Goal: Information Seeking & Learning: Learn about a topic

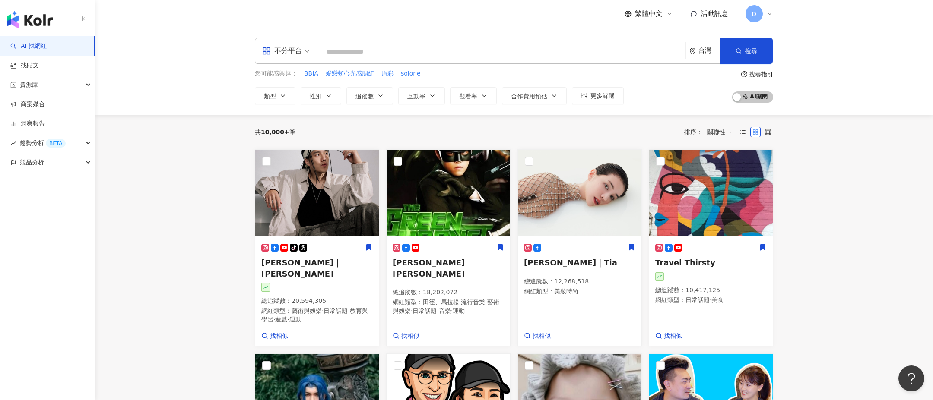
click at [361, 59] on input "search" at bounding box center [502, 52] width 360 height 16
paste input "*****"
type input "*****"
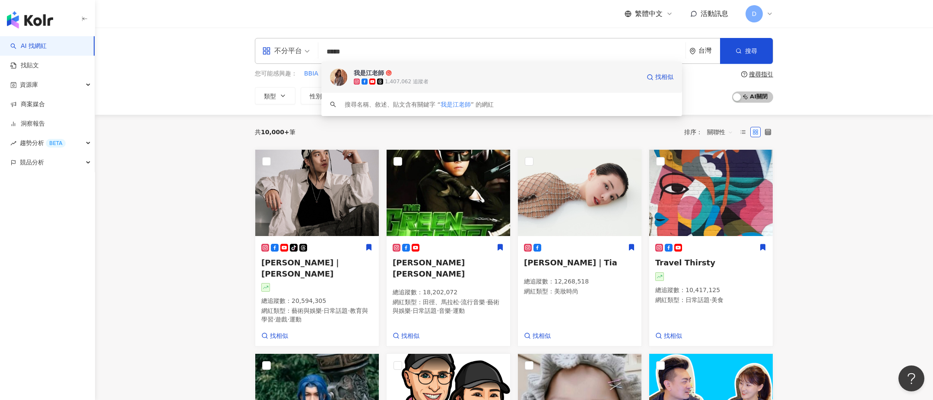
click at [418, 83] on div "1,407,062 追蹤者" at bounding box center [407, 81] width 44 height 7
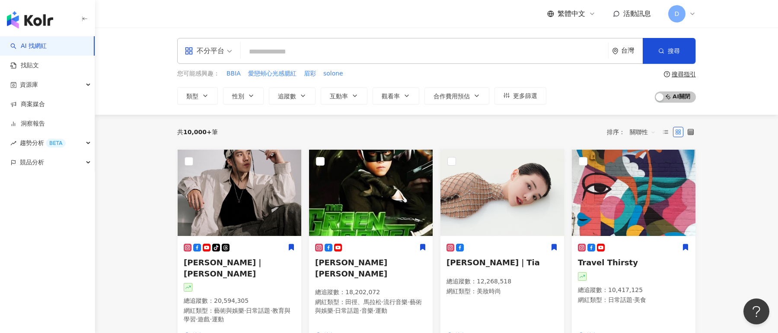
click at [350, 46] on input "search" at bounding box center [424, 52] width 360 height 16
type input "*"
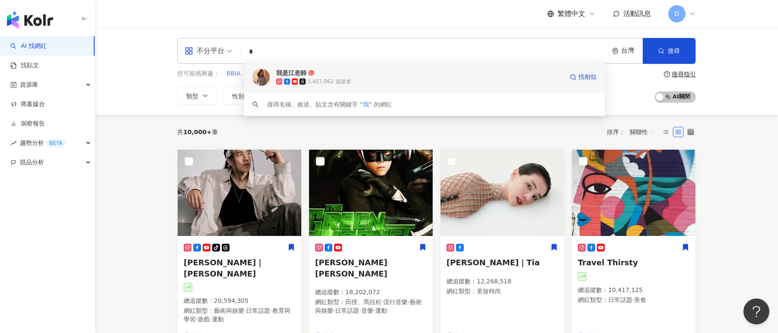
click at [419, 77] on span "我是江老師" at bounding box center [419, 73] width 286 height 9
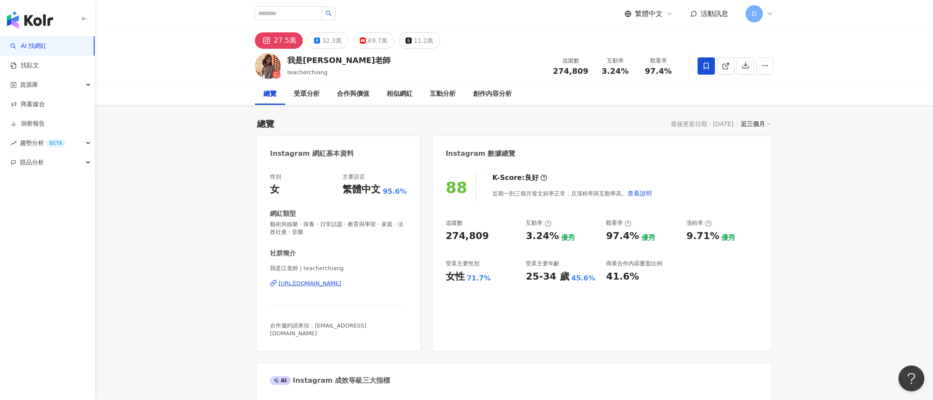
click at [47, 44] on link "AI 找網紅" at bounding box center [28, 46] width 36 height 9
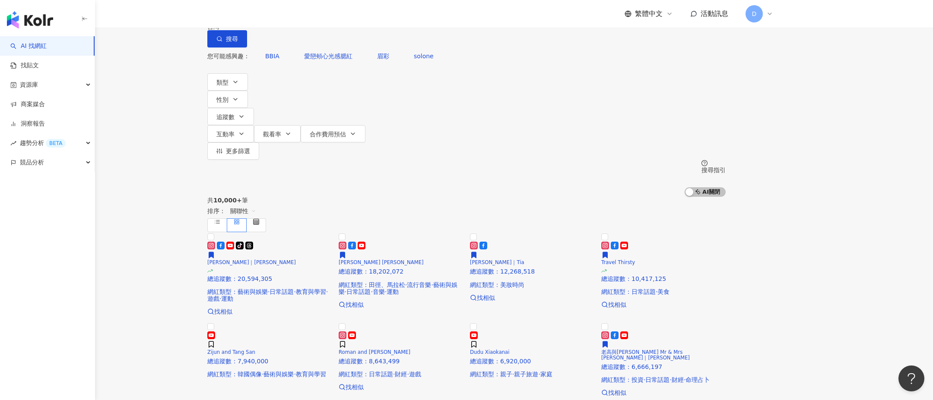
click at [333, 16] on input "search" at bounding box center [298, 8] width 70 height 16
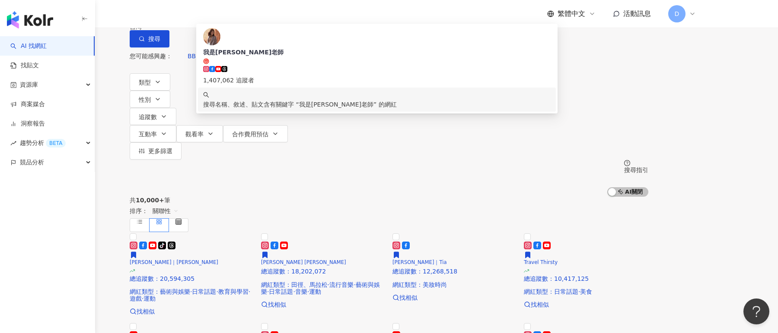
type input "*****"
click at [134, 82] on div "不分平台 ***** 台灣 搜尋 fc059b78-2dfc-4235-b80d-5025e8ef12aa keyword 我是江老師 1,407,062 追…" at bounding box center [389, 98] width 778 height 197
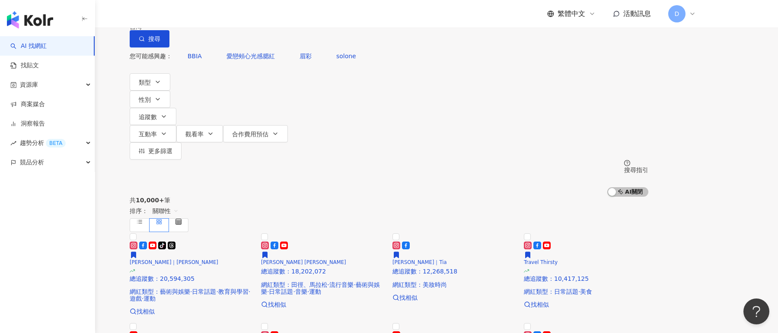
click at [165, 15] on div "不分平台" at bounding box center [150, 8] width 30 height 14
click at [255, 16] on input "*****" at bounding box center [220, 8] width 70 height 16
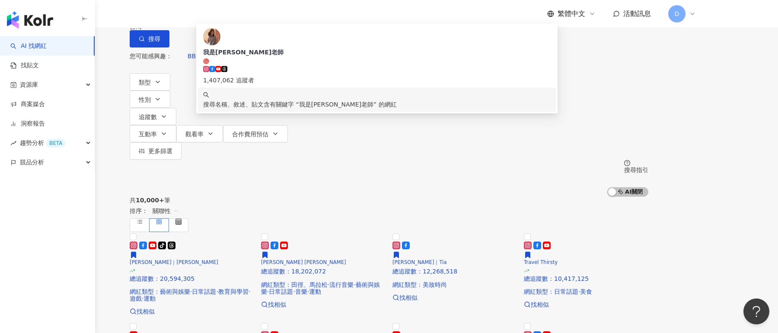
drag, startPoint x: 247, startPoint y: 49, endPoint x: 323, endPoint y: 51, distance: 75.6
click at [255, 16] on input "*****" at bounding box center [220, 8] width 70 height 16
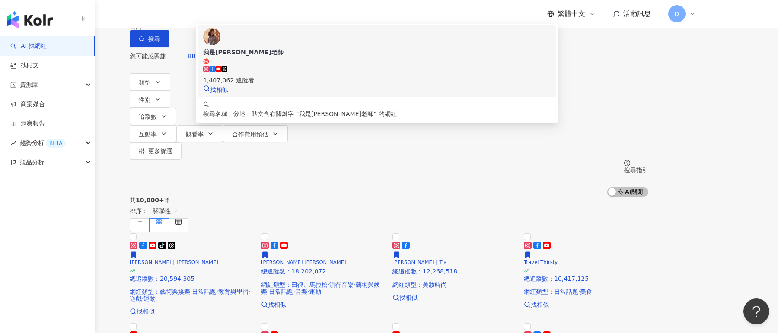
click at [340, 79] on div "1,407,062 追蹤者" at bounding box center [376, 81] width 347 height 10
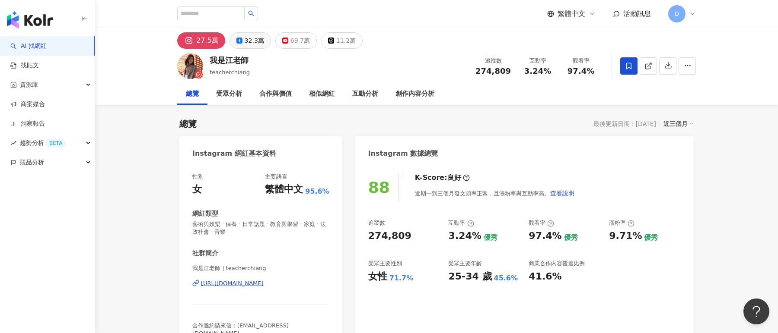
click at [251, 42] on div "32.3萬" at bounding box center [253, 41] width 19 height 12
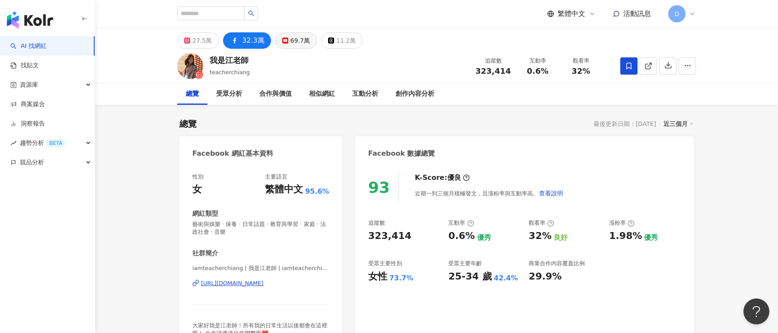
click at [290, 42] on div "69.7萬" at bounding box center [299, 41] width 19 height 12
click at [336, 43] on div "11.2萬" at bounding box center [345, 41] width 19 height 12
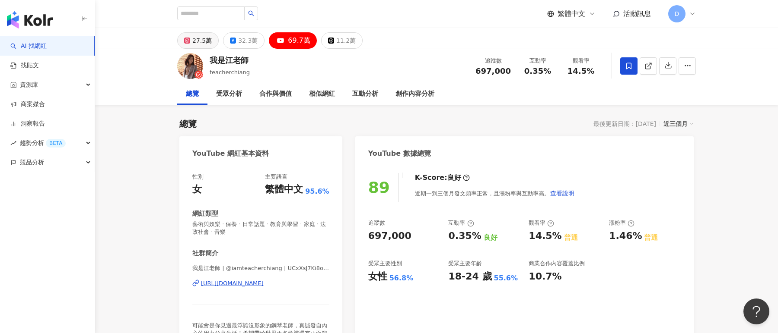
click at [203, 40] on div "27.5萬" at bounding box center [201, 41] width 19 height 12
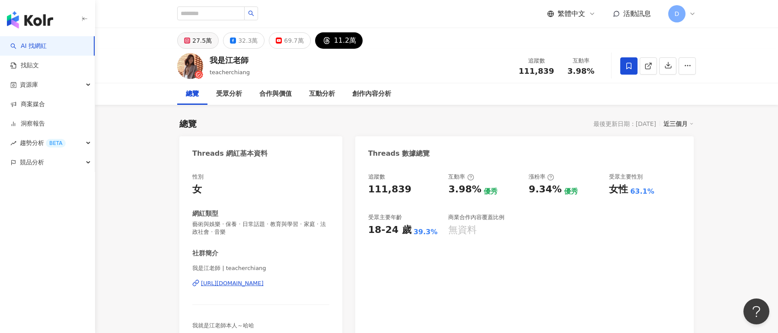
click at [198, 39] on div "27.5萬" at bounding box center [201, 41] width 19 height 12
click at [188, 41] on icon at bounding box center [186, 40] width 3 height 3
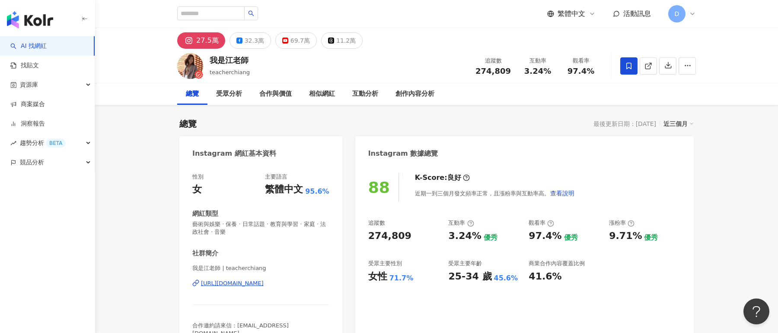
scroll to position [20, 0]
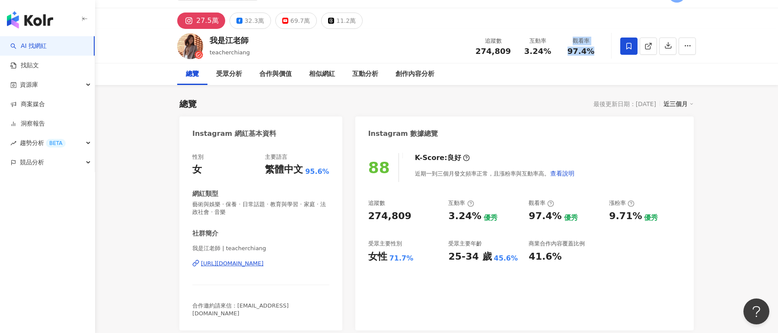
drag, startPoint x: 598, startPoint y: 53, endPoint x: 569, endPoint y: 40, distance: 31.7
click at [569, 40] on div "觀看率 97.4%" at bounding box center [580, 46] width 43 height 19
click at [577, 49] on span "97.4%" at bounding box center [580, 51] width 27 height 9
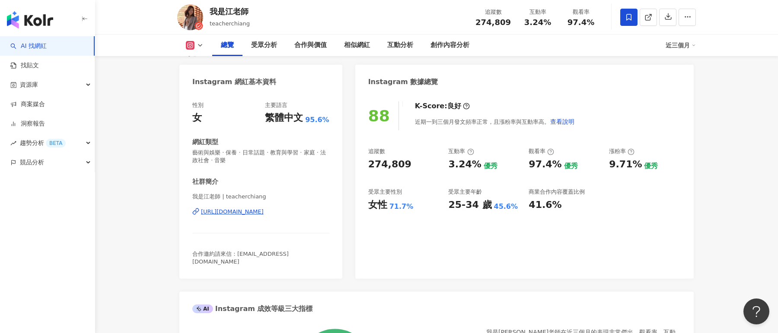
scroll to position [74, 0]
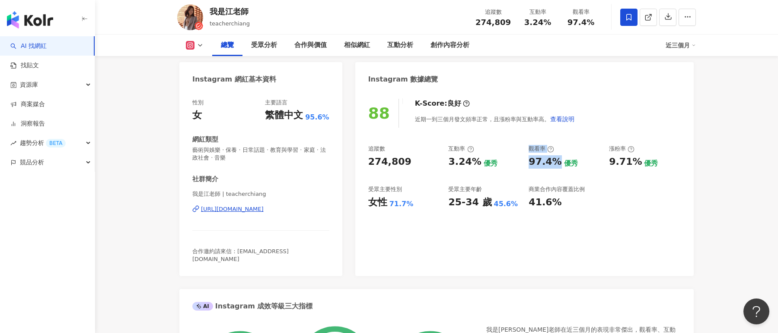
drag, startPoint x: 556, startPoint y: 163, endPoint x: 527, endPoint y: 150, distance: 32.1
click at [527, 150] on div "追蹤數 274,809 互動率 3.24% 優秀 觀看率 97.4% 優秀 漲粉率 9.71% 優秀 受眾主要性別 女性 71.7% 受眾主要年齡 25-34…" at bounding box center [524, 177] width 312 height 64
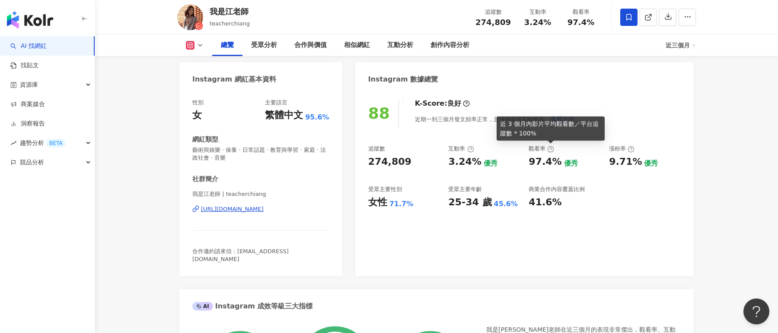
click at [550, 148] on icon at bounding box center [550, 149] width 7 height 7
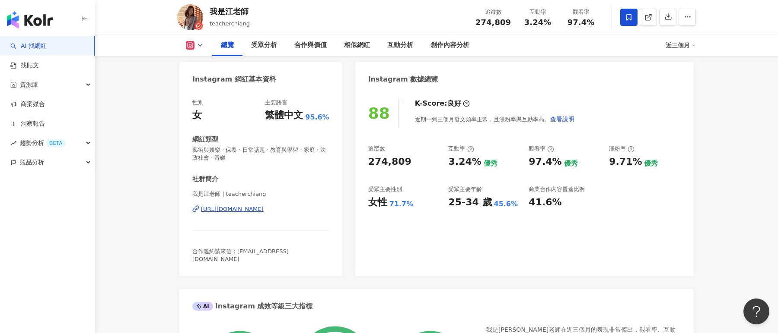
click at [579, 174] on div "追蹤數 274,809 互動率 3.24% 優秀 觀看率 97.4% 優秀 漲粉率 9.71% 優秀 受眾主要性別 女性 71.7% 受眾主要年齡 25-34…" at bounding box center [524, 177] width 312 height 64
drag, startPoint x: 584, startPoint y: 172, endPoint x: 527, endPoint y: 149, distance: 60.9
click at [527, 149] on div "追蹤數 274,809 互動率 3.24% 優秀 觀看率 97.4% 優秀 漲粉率 9.71% 優秀 受眾主要性別 女性 71.7% 受眾主要年齡 25-34…" at bounding box center [524, 177] width 312 height 64
click at [524, 148] on div "追蹤數 274,809 互動率 3.24% 優秀 觀看率 97.4% 優秀 漲粉率 9.71% 優秀 受眾主要性別 女性 71.7% 受眾主要年齡 25-34…" at bounding box center [524, 177] width 312 height 64
drag, startPoint x: 583, startPoint y: 162, endPoint x: 524, endPoint y: 149, distance: 61.1
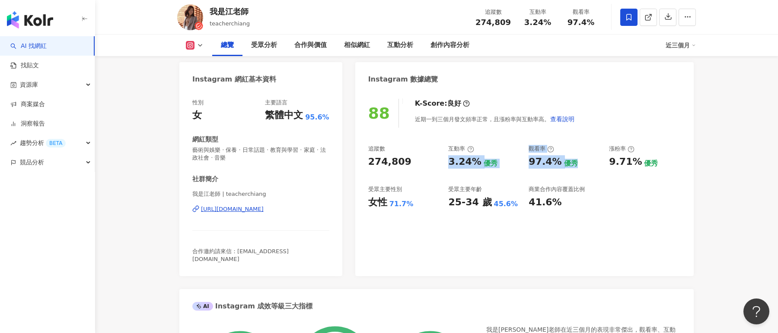
click at [524, 149] on div "追蹤數 274,809 互動率 3.24% 優秀 觀看率 97.4% 優秀 漲粉率 9.71% 優秀 受眾主要性別 女性 71.7% 受眾主要年齡 25-34…" at bounding box center [524, 177] width 312 height 64
click at [530, 149] on div "觀看率" at bounding box center [540, 149] width 25 height 8
drag, startPoint x: 528, startPoint y: 147, endPoint x: 589, endPoint y: 162, distance: 62.9
click at [590, 163] on div "觀看率 97.4% 優秀" at bounding box center [564, 156] width 72 height 23
click at [589, 162] on div "97.4% 優秀" at bounding box center [564, 162] width 72 height 13
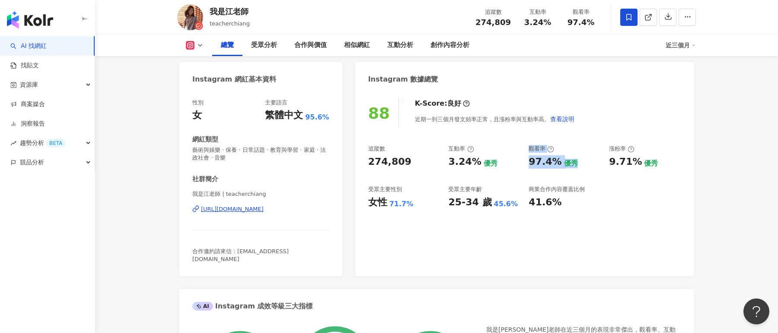
drag, startPoint x: 577, startPoint y: 165, endPoint x: 528, endPoint y: 149, distance: 51.6
click at [528, 149] on div "觀看率 97.4% 優秀" at bounding box center [564, 156] width 72 height 23
click at [528, 150] on div "觀看率" at bounding box center [540, 149] width 25 height 8
drag, startPoint x: 492, startPoint y: 171, endPoint x: 448, endPoint y: 149, distance: 49.7
click at [448, 149] on div "追蹤數 274,809 互動率 3.24% 優秀 觀看率 97.4% 優秀 漲粉率 9.71% 優秀 受眾主要性別 女性 71.7% 受眾主要年齡 25-34…" at bounding box center [524, 177] width 312 height 64
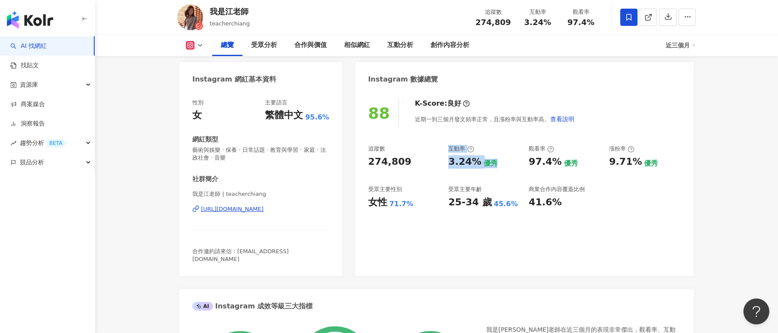
click at [492, 159] on div "3.24% 優秀" at bounding box center [484, 162] width 72 height 13
drag, startPoint x: 494, startPoint y: 165, endPoint x: 487, endPoint y: 149, distance: 16.8
click at [486, 149] on div "互動率 3.24% 優秀" at bounding box center [484, 156] width 72 height 23
click at [487, 149] on div "互動率" at bounding box center [484, 149] width 72 height 8
drag, startPoint x: 492, startPoint y: 180, endPoint x: 531, endPoint y: 182, distance: 39.3
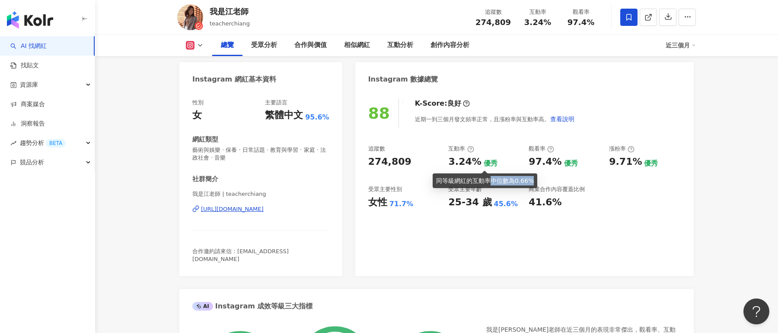
click at [532, 182] on div "同等級網紅的互動率中位數為 0.66%" at bounding box center [485, 181] width 98 height 10
click at [531, 182] on span "0.66%" at bounding box center [523, 181] width 19 height 7
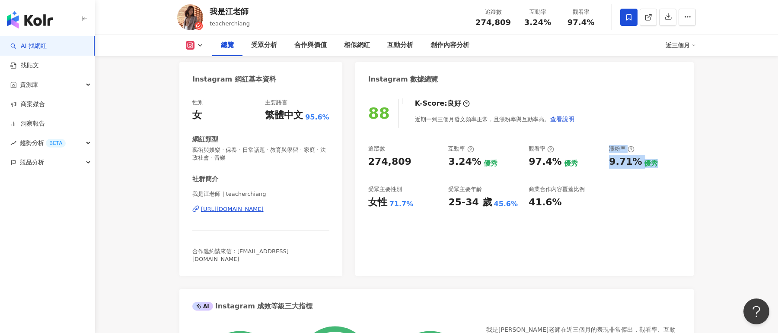
drag, startPoint x: 652, startPoint y: 167, endPoint x: 607, endPoint y: 143, distance: 51.2
click at [607, 143] on div "88 K-Score : 良好 近期一到三個月發文頻率正常，且漲粉率與互動率高。 查看說明 追蹤數 274,809 互動率 3.24% 優秀 觀看率 97.4…" at bounding box center [524, 183] width 338 height 186
click at [607, 148] on div "追蹤數 274,809 互動率 3.24% 優秀 觀看率 97.4% 優秀 漲粉率 9.71% 優秀 受眾主要性別 女性 71.7% 受眾主要年齡 25-34…" at bounding box center [524, 177] width 312 height 64
drag, startPoint x: 659, startPoint y: 168, endPoint x: 610, endPoint y: 149, distance: 52.5
click at [610, 149] on div "漲粉率 9.71% 優秀" at bounding box center [645, 156] width 72 height 23
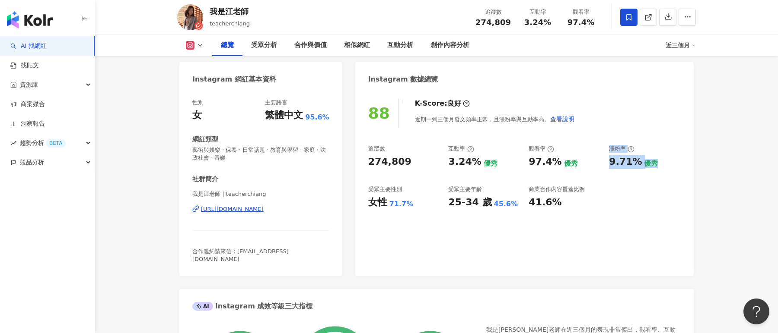
click at [657, 160] on div "9.71% 優秀" at bounding box center [645, 162] width 72 height 13
drag, startPoint x: 657, startPoint y: 162, endPoint x: 609, endPoint y: 149, distance: 49.3
click at [609, 148] on div "漲粉率 9.71% 優秀" at bounding box center [645, 156] width 72 height 23
click at [629, 157] on div "9.71%" at bounding box center [625, 162] width 33 height 13
drag, startPoint x: 607, startPoint y: 158, endPoint x: 645, endPoint y: 159, distance: 38.0
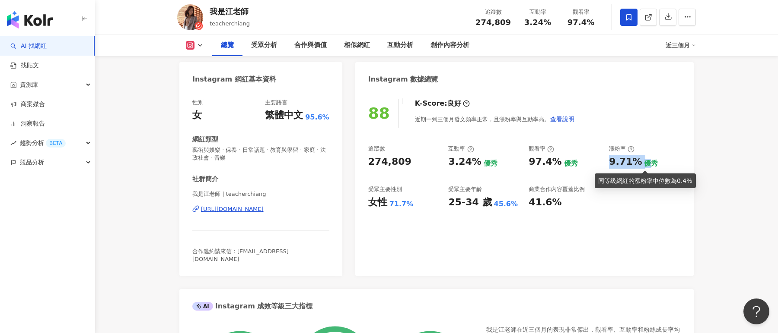
click at [645, 159] on div "追蹤數 274,809 互動率 3.24% 優秀 觀看率 97.4% 優秀 漲粉率 9.71% 優秀 受眾主要性別 女性 71.7% 受眾主要年齡 25-34…" at bounding box center [524, 177] width 312 height 64
click at [664, 161] on div "9.71% 優秀" at bounding box center [645, 162] width 72 height 13
drag, startPoint x: 662, startPoint y: 162, endPoint x: 609, endPoint y: 148, distance: 55.2
click at [608, 148] on div "追蹤數 274,809 互動率 3.24% 優秀 觀看率 97.4% 優秀 漲粉率 9.71% 優秀 受眾主要性別 女性 71.7% 受眾主要年齡 25-34…" at bounding box center [524, 177] width 312 height 64
click at [623, 206] on div "追蹤數 274,809 互動率 3.24% 優秀 觀看率 97.4% 優秀 漲粉率 9.71% 優秀 受眾主要性別 女性 71.7% 受眾主要年齡 25-34…" at bounding box center [524, 177] width 312 height 64
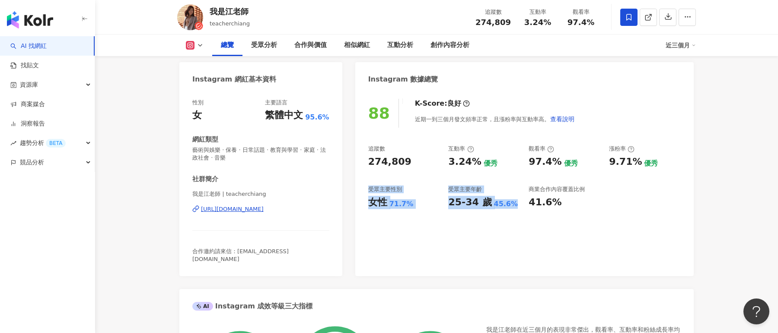
drag, startPoint x: 365, startPoint y: 186, endPoint x: 514, endPoint y: 209, distance: 151.3
click at [514, 209] on div "88 K-Score : 良好 近期一到三個月發文頻率正常，且漲粉率與互動率高。 查看說明 追蹤數 274,809 互動率 3.24% 優秀 觀看率 97.4…" at bounding box center [524, 183] width 338 height 186
drag, startPoint x: 514, startPoint y: 204, endPoint x: 368, endPoint y: 191, distance: 145.7
click at [368, 191] on div "追蹤數 274,809 互動率 3.24% 優秀 觀看率 97.4% 優秀 漲粉率 9.71% 優秀 受眾主要性別 女性 71.7% 受眾主要年齡 25-34…" at bounding box center [524, 177] width 312 height 64
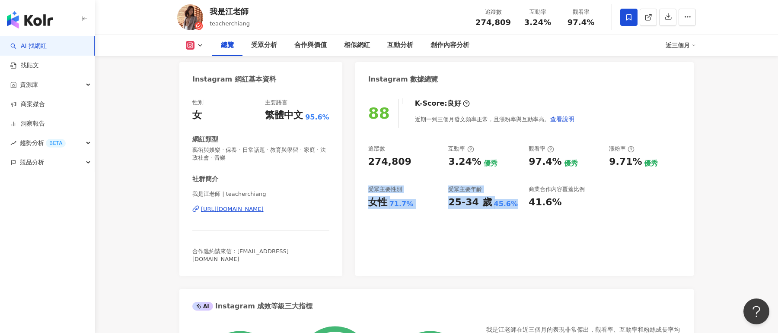
click at [494, 203] on div "45.6%" at bounding box center [506, 205] width 24 height 10
drag, startPoint x: 517, startPoint y: 208, endPoint x: 369, endPoint y: 192, distance: 148.5
click at [369, 192] on div "追蹤數 274,809 互動率 3.24% 優秀 觀看率 97.4% 優秀 漲粉率 9.71% 優秀 受眾主要性別 女性 71.7% 受眾主要年齡 25-34…" at bounding box center [524, 177] width 312 height 64
click at [487, 210] on div "88 K-Score : 良好 近期一到三個月發文頻率正常，且漲粉率與互動率高。 查看說明 追蹤數 274,809 互動率 3.24% 優秀 觀看率 97.4…" at bounding box center [524, 183] width 338 height 186
drag, startPoint x: 447, startPoint y: 203, endPoint x: 507, endPoint y: 203, distance: 59.6
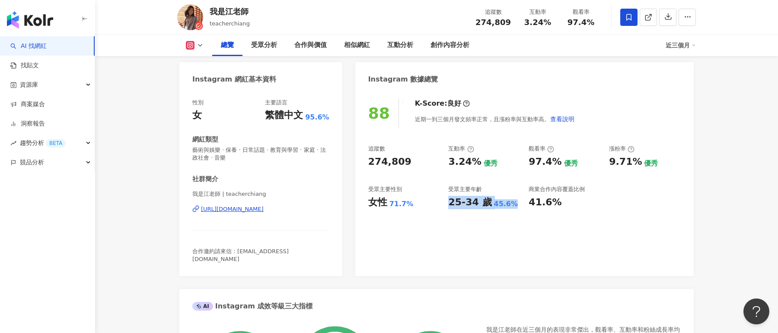
click at [508, 203] on div "追蹤數 274,809 互動率 3.24% 優秀 觀看率 97.4% 優秀 漲粉率 9.71% 優秀 受眾主要性別 女性 71.7% 受眾主要年齡 25-34…" at bounding box center [524, 177] width 312 height 64
click at [506, 200] on div "45.6%" at bounding box center [506, 205] width 24 height 10
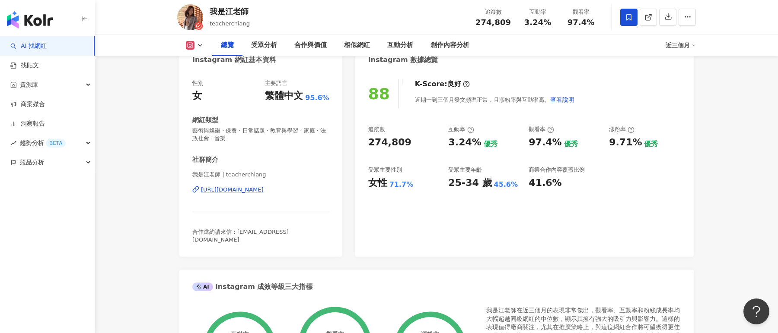
scroll to position [98, 0]
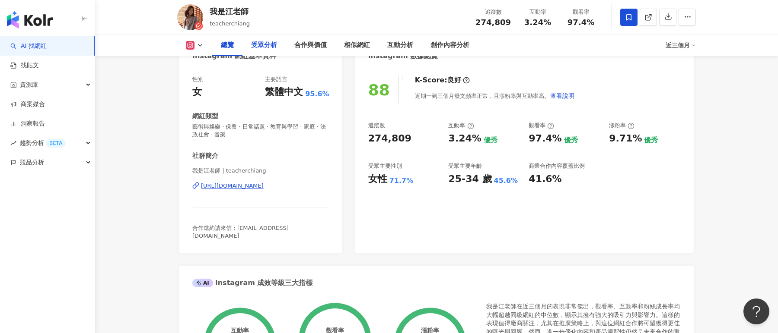
click at [269, 43] on div "受眾分析" at bounding box center [264, 45] width 26 height 10
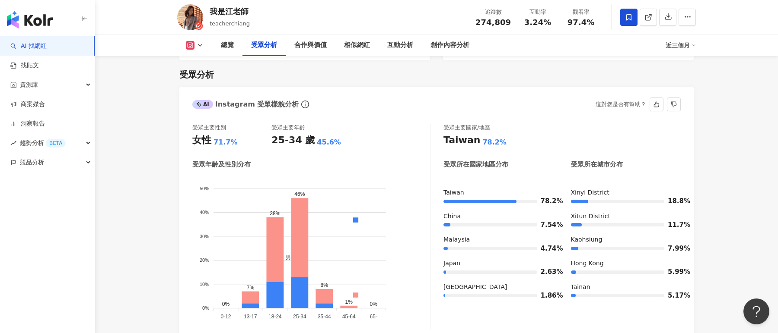
scroll to position [740, 0]
click at [197, 47] on icon at bounding box center [200, 45] width 7 height 7
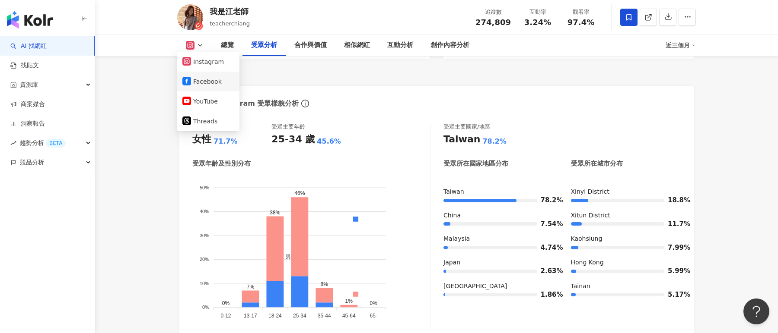
click at [201, 79] on button "Facebook" at bounding box center [208, 82] width 52 height 12
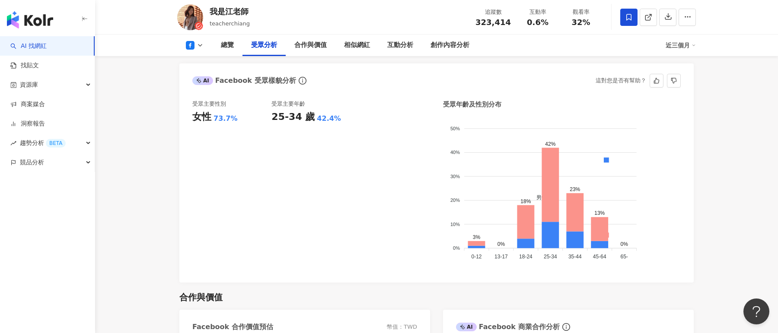
scroll to position [739, 0]
click at [195, 46] on button at bounding box center [194, 45] width 35 height 9
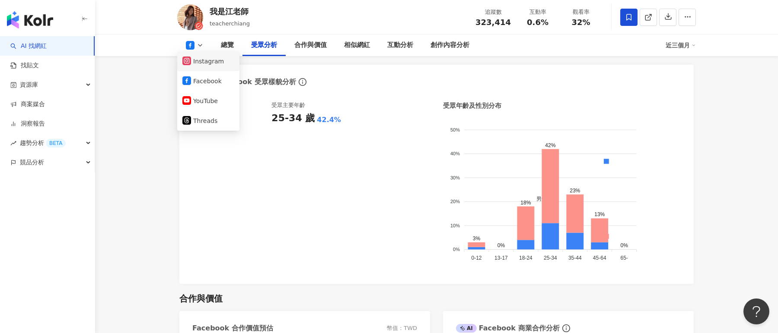
click at [210, 61] on button "Instagram" at bounding box center [208, 61] width 52 height 12
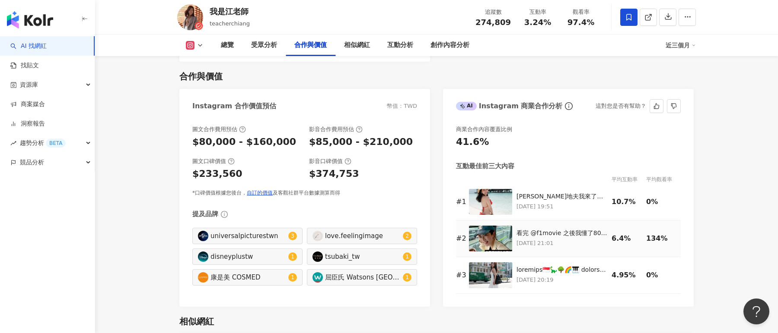
scroll to position [1162, 0]
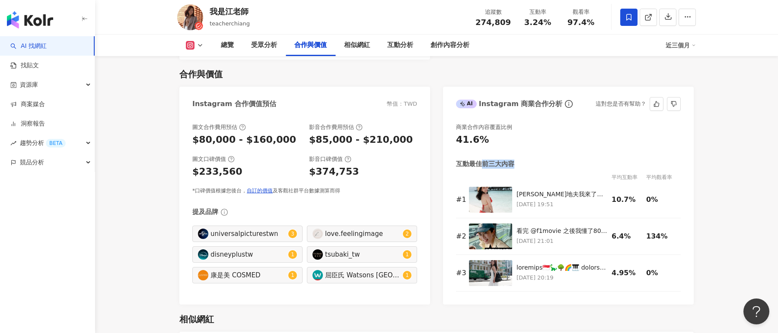
drag, startPoint x: 482, startPoint y: 142, endPoint x: 532, endPoint y: 143, distance: 50.1
click at [532, 160] on div "互動最佳前三大內容" at bounding box center [568, 164] width 225 height 9
click at [490, 224] on img at bounding box center [490, 237] width 43 height 26
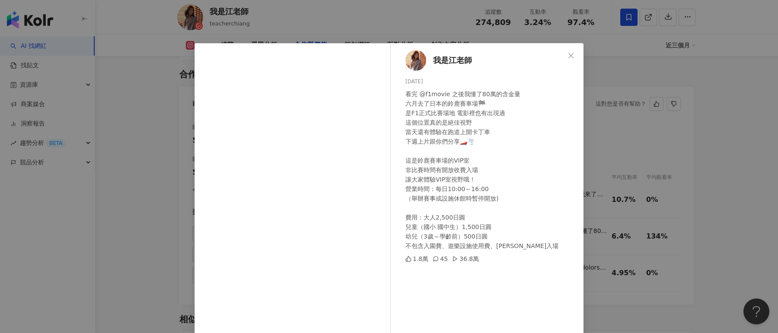
click at [622, 127] on div "我是江老師 2025/7/11 看完 @f1movie 之後我懂了80萬的含金量 六月去了日本的鈴鹿賽車場🏁 是F1正式比賽場地 電影裡也有出現過 這個位置真…" at bounding box center [389, 166] width 778 height 333
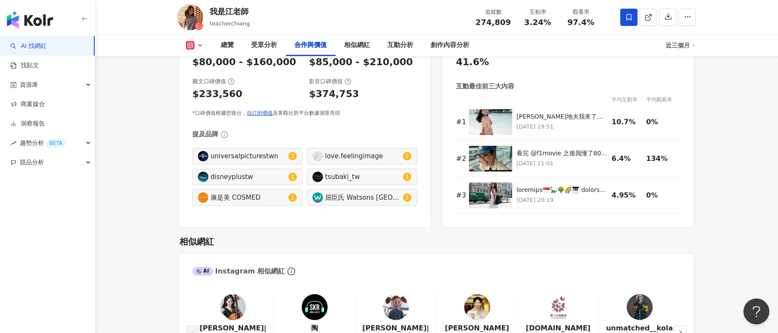
scroll to position [1242, 0]
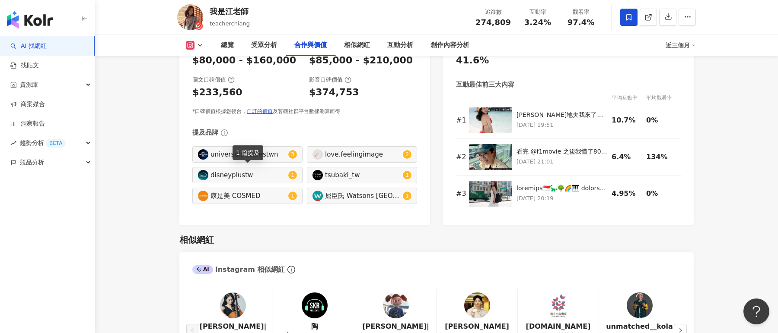
click at [275, 191] on div "康是美 COSMED" at bounding box center [248, 196] width 76 height 10
type input "********"
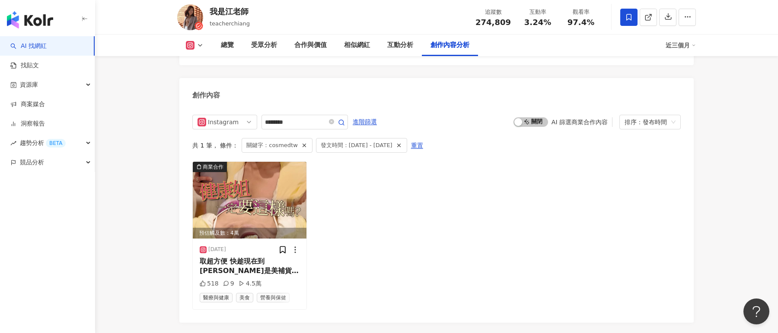
scroll to position [2647, 0]
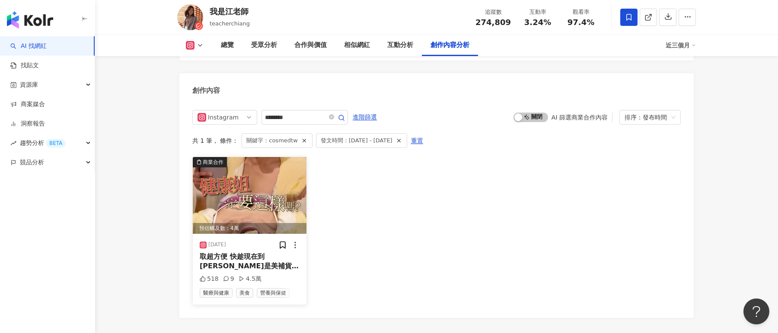
click at [283, 175] on img at bounding box center [250, 195] width 114 height 77
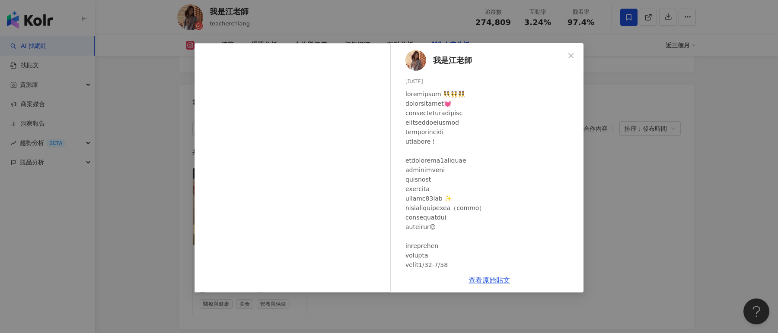
scroll to position [2636, 0]
click at [652, 173] on div "我是江老師 2025/5/16 518 9 4.5萬 查看原始貼文" at bounding box center [389, 166] width 778 height 333
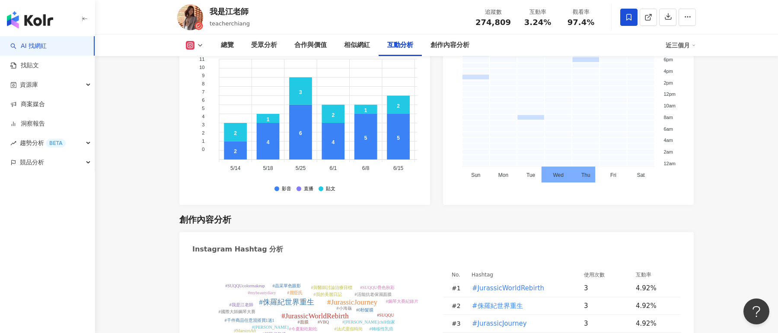
scroll to position [2704, 0]
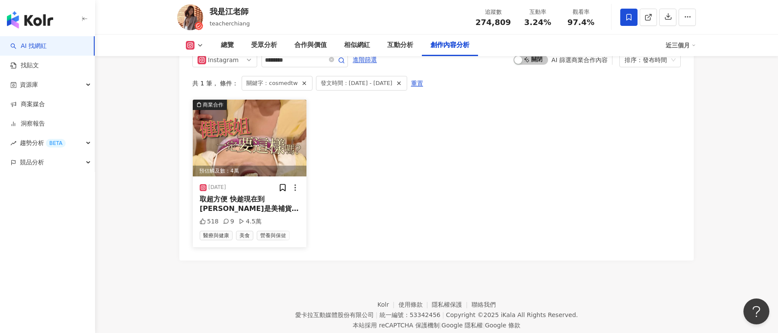
click at [259, 125] on img at bounding box center [250, 138] width 114 height 77
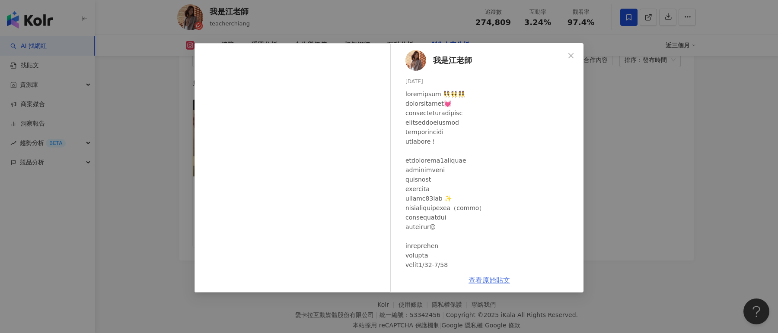
click at [489, 279] on link "查看原始貼文" at bounding box center [488, 280] width 41 height 8
click at [622, 203] on div "我是江老師 2025/5/16 518 9 4.5萬 查看原始貼文" at bounding box center [389, 166] width 778 height 333
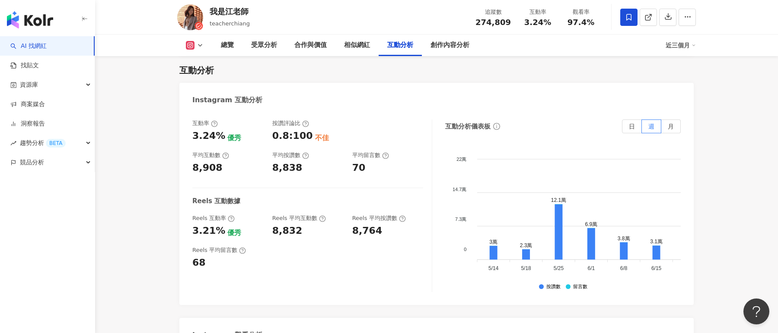
scroll to position [1715, 0]
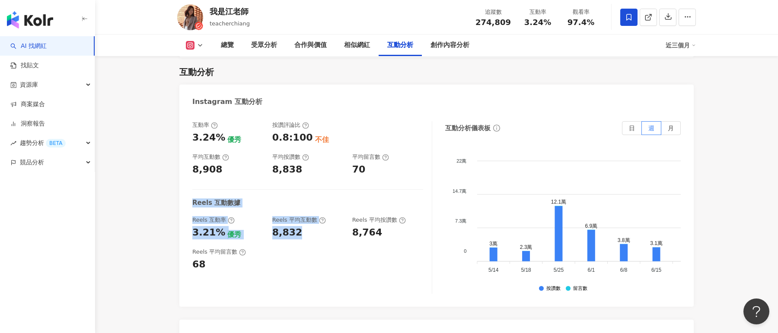
drag, startPoint x: 186, startPoint y: 181, endPoint x: 297, endPoint y: 204, distance: 113.1
click at [297, 204] on div "互動率 3.24% 優秀 按讚評論比 0.8:100 不佳 平均互動數 8,908 平均按讚數 8,838 平均留言數 70 Reels 互動數據 Reels…" at bounding box center [436, 210] width 514 height 194
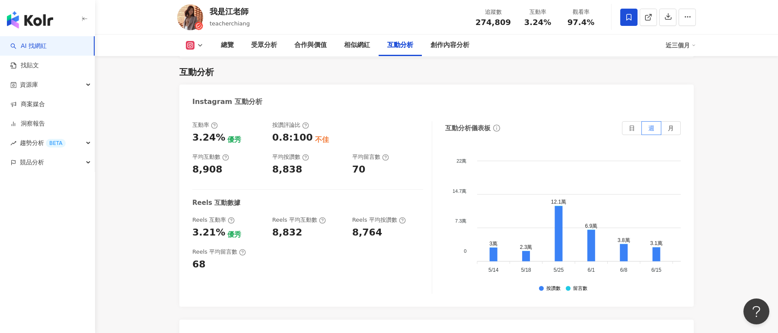
click at [225, 219] on div "互動率 3.24% 優秀 按讚評論比 0.8:100 不佳 平均互動數 8,908 平均按讚數 8,838 平均留言數 70 Reels 互動數據 Reels…" at bounding box center [312, 207] width 240 height 173
drag, startPoint x: 206, startPoint y: 240, endPoint x: 219, endPoint y: 236, distance: 13.7
click at [209, 258] on div "68" at bounding box center [227, 264] width 71 height 13
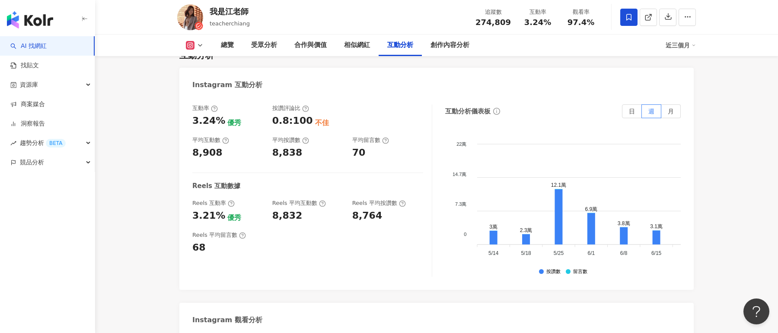
scroll to position [1734, 0]
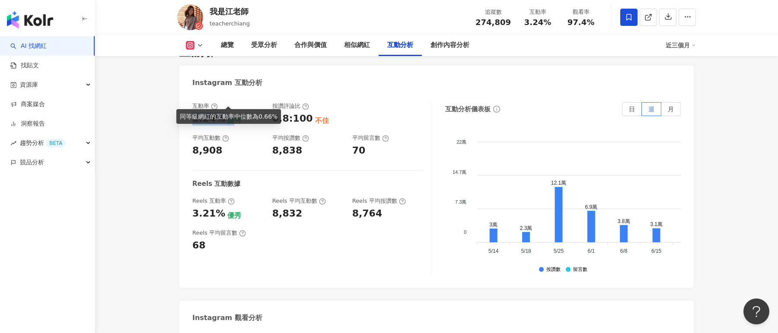
drag, startPoint x: 192, startPoint y: 91, endPoint x: 231, endPoint y: 99, distance: 40.1
click at [232, 112] on div "3.24% 優秀" at bounding box center [227, 118] width 71 height 13
click at [243, 207] on div "3.21% 優秀" at bounding box center [227, 213] width 71 height 13
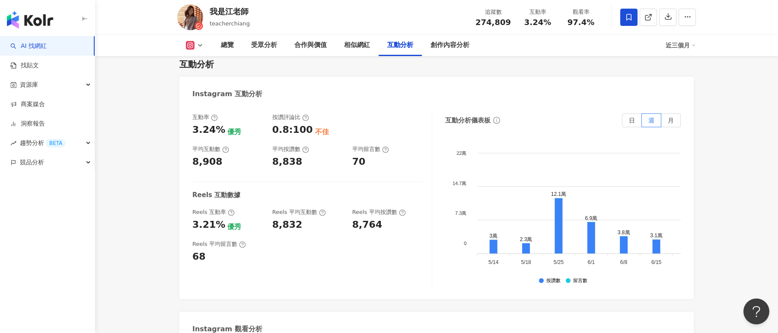
scroll to position [1720, 0]
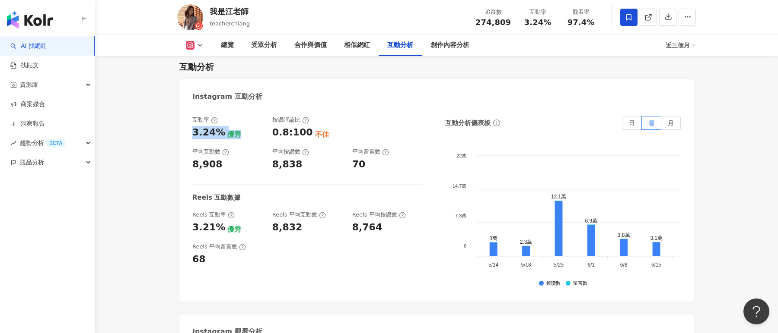
drag, startPoint x: 235, startPoint y: 111, endPoint x: 185, endPoint y: 111, distance: 49.2
click at [185, 111] on div "互動率 3.24% 優秀 按讚評論比 0.8:100 不佳 平均互動數 8,908 平均按讚數 8,838 平均留言數 70 Reels 互動數據 Reels…" at bounding box center [436, 205] width 514 height 194
click at [244, 126] on div "3.24% 優秀" at bounding box center [227, 132] width 71 height 13
drag, startPoint x: 194, startPoint y: 110, endPoint x: 241, endPoint y: 115, distance: 47.8
click at [241, 126] on div "3.24% 優秀" at bounding box center [227, 132] width 71 height 13
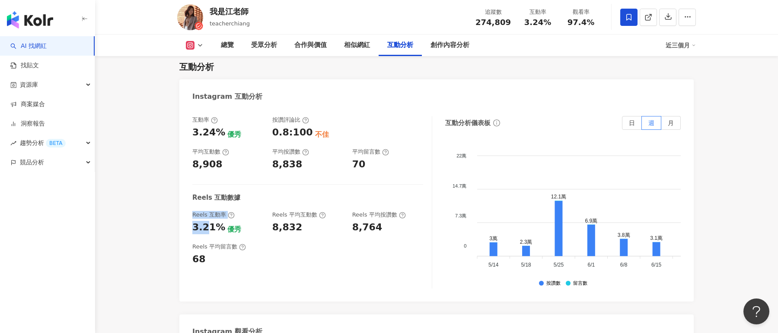
drag, startPoint x: 190, startPoint y: 190, endPoint x: 207, endPoint y: 201, distance: 20.0
click at [207, 201] on div "互動率 3.24% 優秀 按讚評論比 0.8:100 不佳 平均互動數 8,908 平均按讚數 8,838 平均留言數 70 Reels 互動數據 Reels…" at bounding box center [436, 205] width 514 height 194
click at [244, 221] on div "3.21% 優秀" at bounding box center [227, 227] width 71 height 13
drag, startPoint x: 246, startPoint y: 206, endPoint x: 187, endPoint y: 205, distance: 59.2
click at [187, 205] on div "互動率 3.24% 優秀 按讚評論比 0.8:100 不佳 平均互動數 8,908 平均按讚數 8,838 平均留言數 70 Reels 互動數據 Reels…" at bounding box center [436, 205] width 514 height 194
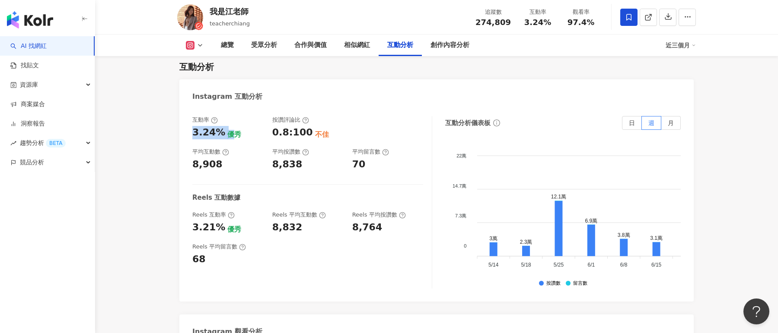
drag, startPoint x: 229, startPoint y: 109, endPoint x: 184, endPoint y: 109, distance: 45.4
click at [184, 109] on div "互動率 3.24% 優秀 按讚評論比 0.8:100 不佳 平均互動數 8,908 平均按讚數 8,838 平均留言數 70 Reels 互動數據 Reels…" at bounding box center [436, 205] width 514 height 194
click at [248, 126] on div "3.24% 優秀" at bounding box center [227, 132] width 71 height 13
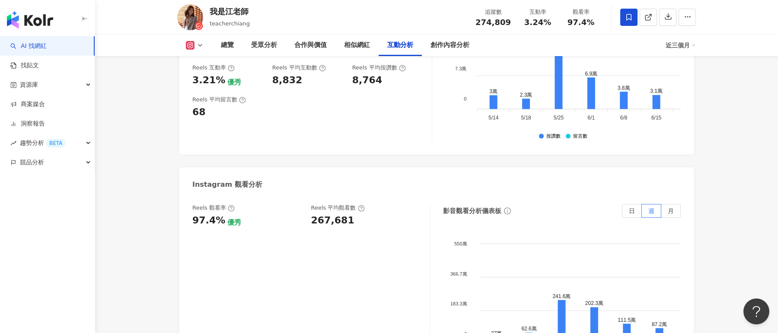
scroll to position [1902, 0]
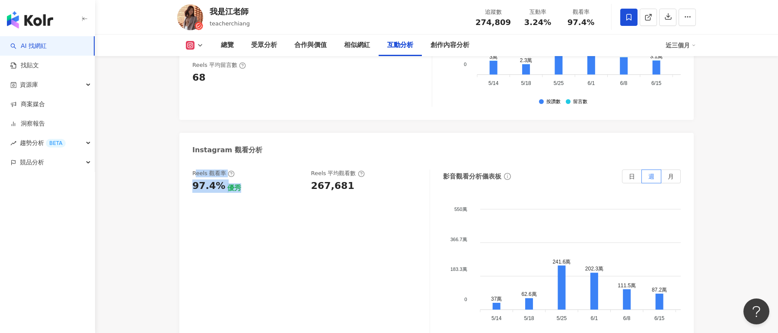
drag, startPoint x: 194, startPoint y: 154, endPoint x: 249, endPoint y: 166, distance: 56.6
click at [249, 170] on div "Reels 觀看率 97.4% 優秀" at bounding box center [247, 181] width 110 height 23
drag, startPoint x: 349, startPoint y: 166, endPoint x: 308, endPoint y: 164, distance: 41.5
click at [308, 170] on div "Reels 觀看率 97.4% 優秀 Reels 平均觀看數 267,681" at bounding box center [306, 181] width 229 height 23
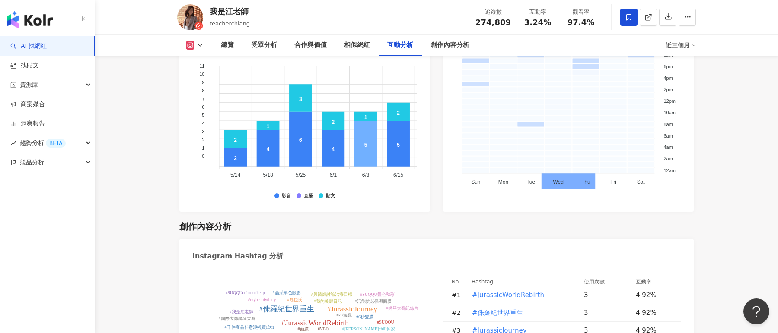
scroll to position [2319, 0]
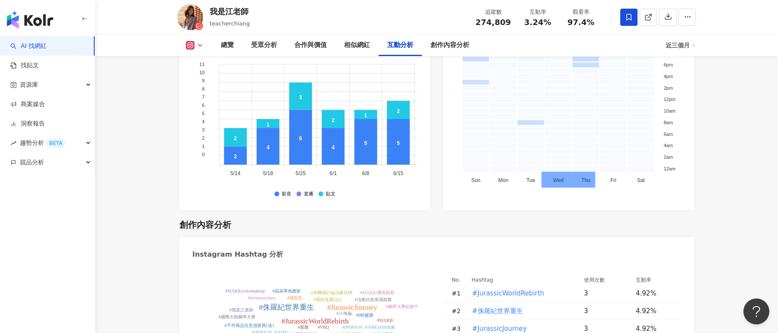
click at [678, 47] on div "近三個月" at bounding box center [680, 45] width 30 height 14
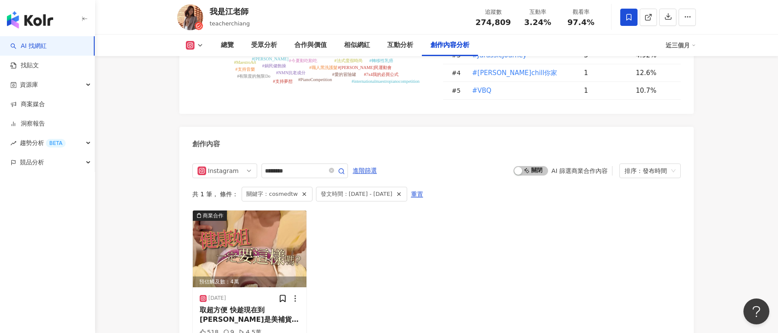
scroll to position [2613, 0]
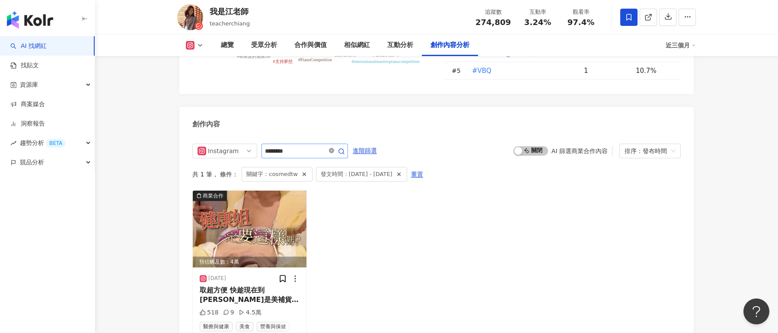
click at [332, 148] on icon "close-circle" at bounding box center [331, 150] width 5 height 5
click at [331, 148] on icon "close-circle" at bounding box center [331, 150] width 5 height 5
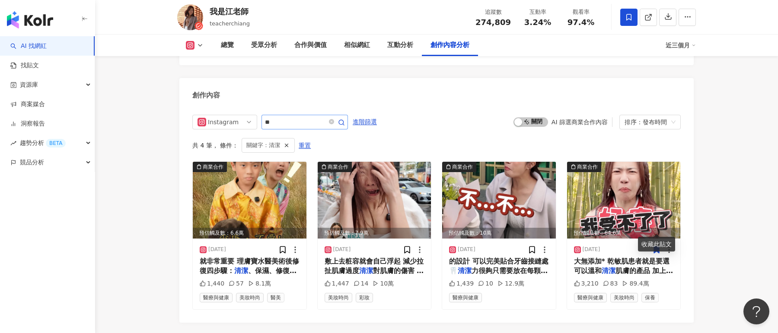
click at [310, 117] on input "**" at bounding box center [295, 122] width 60 height 10
type input "*"
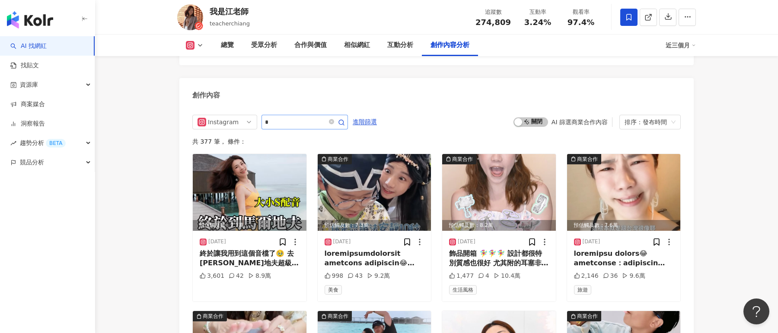
type input "*"
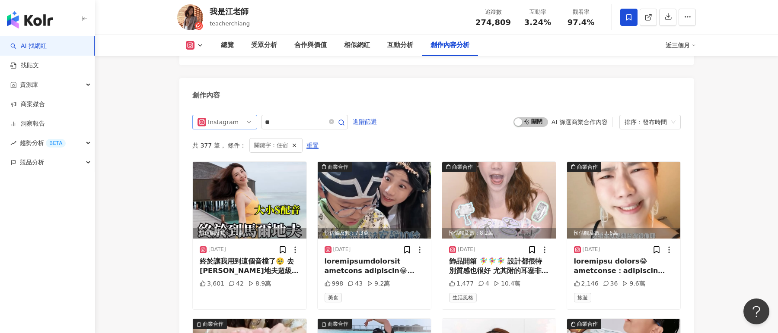
drag, startPoint x: 275, startPoint y: 98, endPoint x: 256, endPoint y: 97, distance: 19.1
click at [256, 115] on div "Instagram **" at bounding box center [270, 122] width 156 height 15
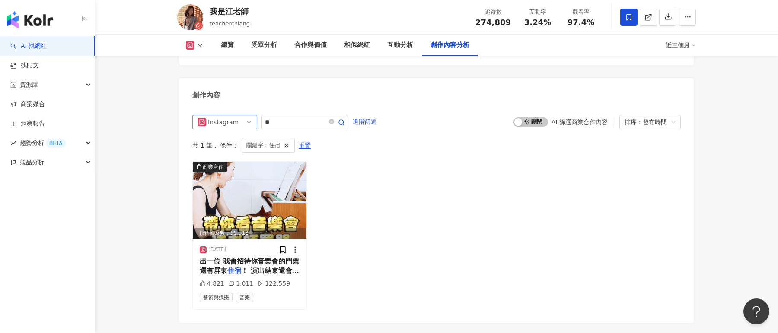
type input "**"
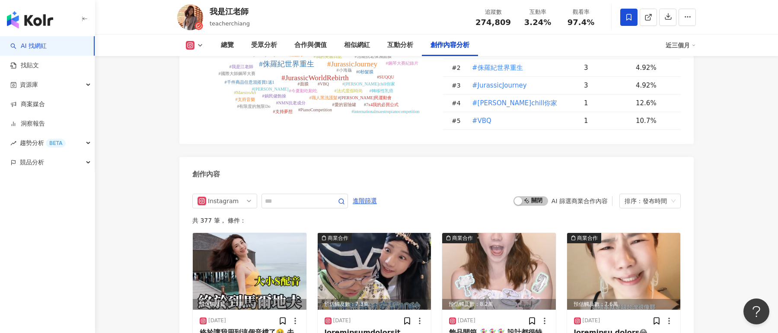
scroll to position [2543, 0]
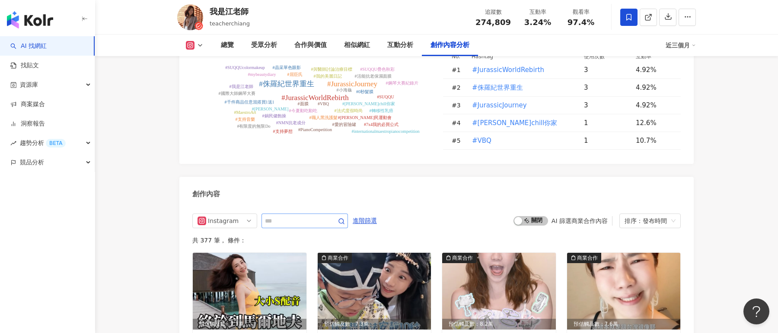
click at [310, 216] on input "text" at bounding box center [295, 221] width 60 height 10
type input "**"
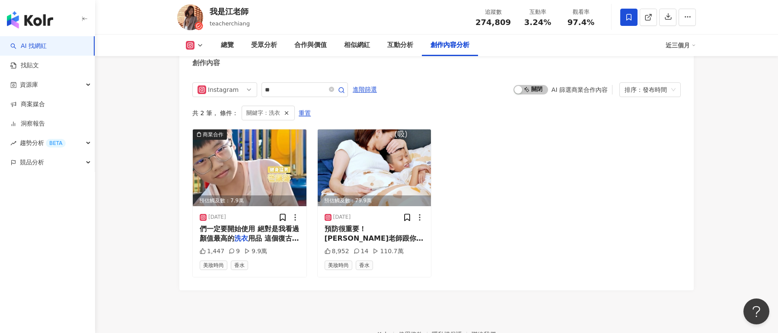
scroll to position [2673, 0]
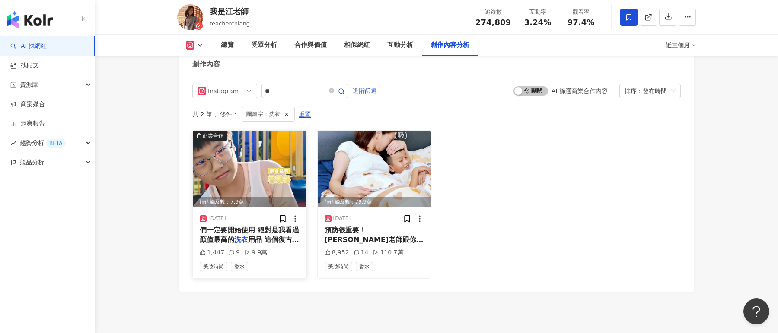
click at [254, 138] on img at bounding box center [250, 169] width 114 height 77
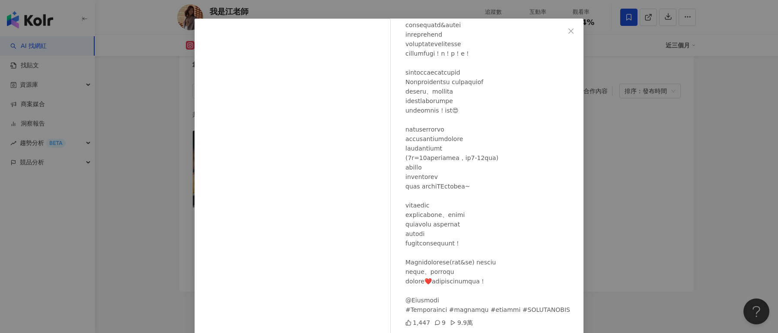
scroll to position [54, 0]
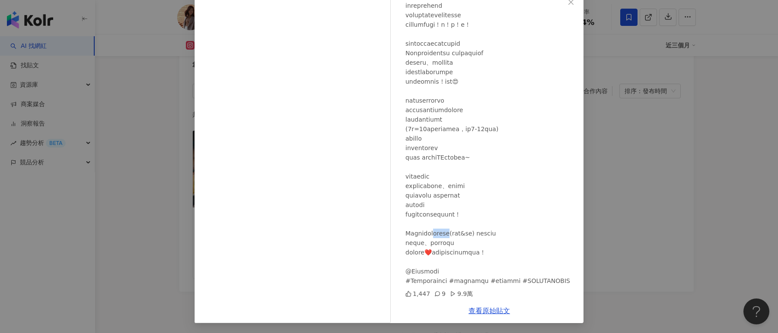
drag, startPoint x: 430, startPoint y: 222, endPoint x: 455, endPoint y: 224, distance: 24.7
click at [455, 224] on div at bounding box center [490, 77] width 171 height 418
click at [603, 230] on div "我是江老師 2025/3/13 1,447 9 9.9萬 查看原始貼文" at bounding box center [389, 166] width 778 height 333
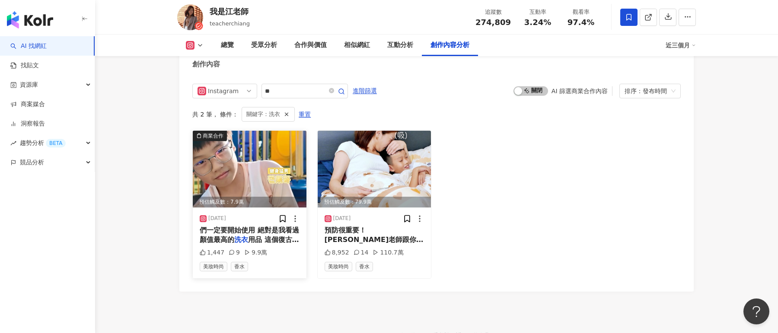
drag, startPoint x: 237, startPoint y: 196, endPoint x: 206, endPoint y: 193, distance: 31.3
click at [206, 215] on div "2025/3/13" at bounding box center [250, 219] width 100 height 9
click at [414, 153] on img at bounding box center [374, 169] width 114 height 77
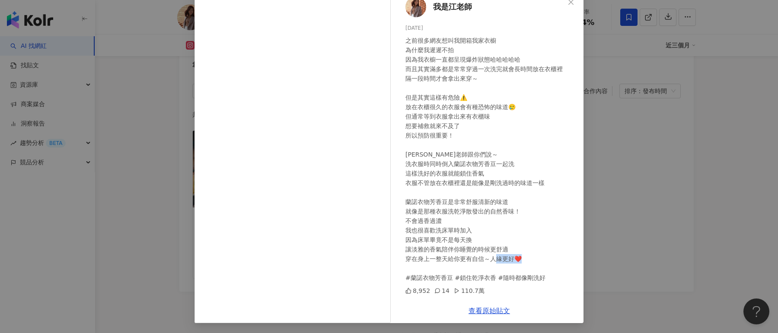
drag, startPoint x: 445, startPoint y: 279, endPoint x: 417, endPoint y: 279, distance: 27.6
click at [417, 279] on div "之前很多網友想叫我開箱我家衣櫥 為什麼我遲遲不拍 因為我衣櫥一直都呈現爆炸狀態哈哈哈哈哈 而且其實滿多都是常常穿過一次洗完就會長時間放在衣櫃裡 隔一段時間才會…" at bounding box center [490, 159] width 171 height 247
click at [642, 227] on div "我是江老師 2024/10/26 8,952 14 110.7萬 查看原始貼文" at bounding box center [389, 166] width 778 height 333
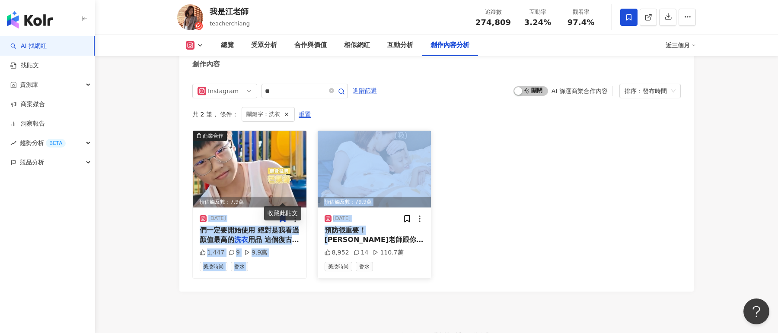
drag, startPoint x: 208, startPoint y: 197, endPoint x: 374, endPoint y: 207, distance: 166.2
click at [375, 207] on div "商業合作 預估觸及數：7.9萬 2025/3/13 們一定要開始使用 絕對是我看過顏值最高的 洗衣 用品 這個復古又活潑的撞色設計 光是 1,447 9 9.…" at bounding box center [436, 204] width 488 height 149
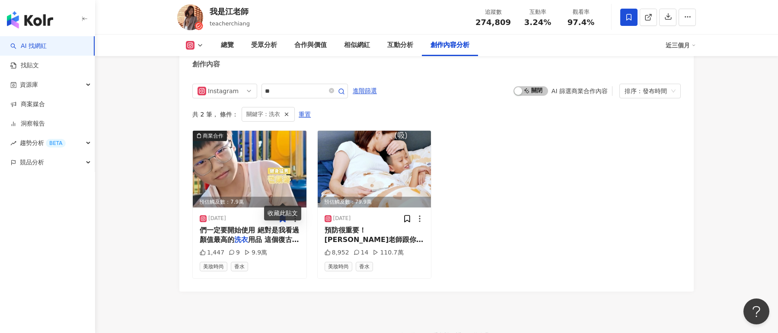
click at [497, 227] on div "商業合作 預估觸及數：7.9萬 2025/3/13 們一定要開始使用 絕對是我看過顏值最高的 洗衣 用品 這個復古又活潑的撞色設計 光是 1,447 9 9.…" at bounding box center [436, 204] width 488 height 149
click at [675, 48] on div "近三個月" at bounding box center [680, 45] width 30 height 14
click at [677, 83] on link "近六個月" at bounding box center [684, 82] width 24 height 10
click at [675, 46] on div "近六個月" at bounding box center [680, 45] width 30 height 14
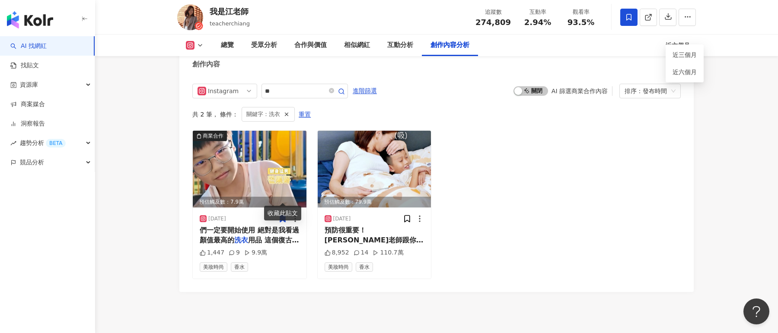
click at [549, 130] on div "商業合作 預估觸及數：7.9萬 2025/3/13 們一定要開始使用 絕對是我看過顏值最高的 洗衣 用品 這個復古又活潑的撞色設計 光是 1,447 9 9.…" at bounding box center [436, 204] width 488 height 149
drag, startPoint x: 286, startPoint y: 68, endPoint x: 258, endPoint y: 69, distance: 27.6
click at [258, 84] on div "Instagram **" at bounding box center [270, 91] width 156 height 15
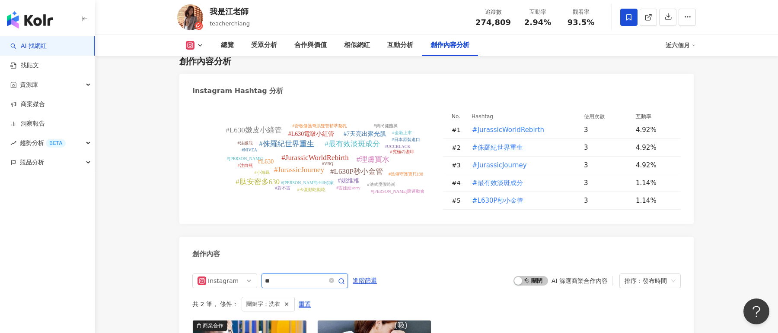
scroll to position [2487, 0]
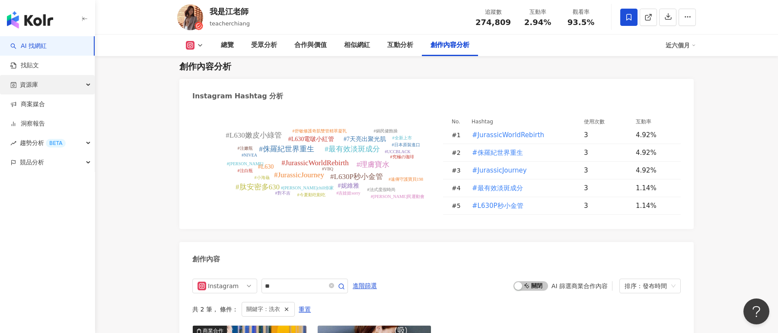
click at [52, 88] on div "資源庫" at bounding box center [47, 84] width 95 height 19
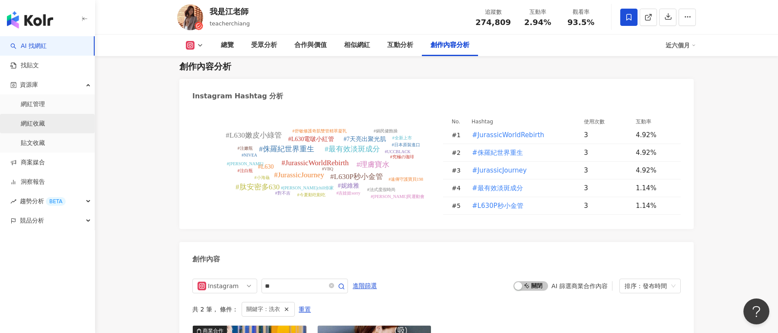
click at [45, 121] on link "網紅收藏" at bounding box center [33, 124] width 24 height 9
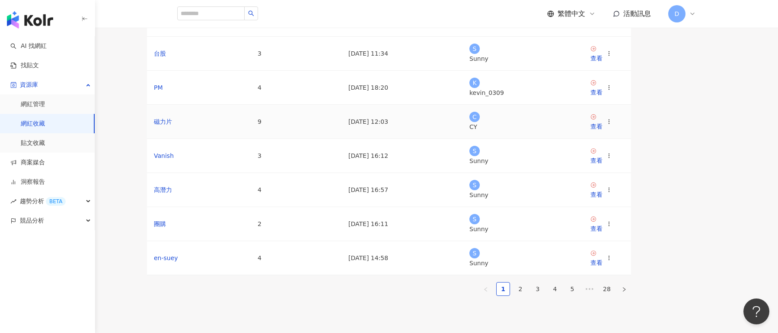
scroll to position [154, 0]
click at [602, 129] on div "查看" at bounding box center [596, 125] width 12 height 10
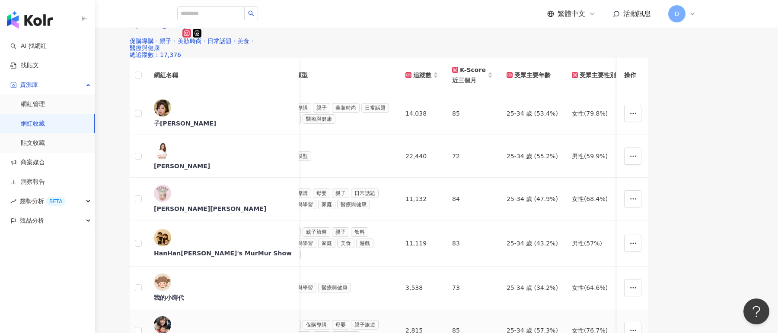
scroll to position [90, 0]
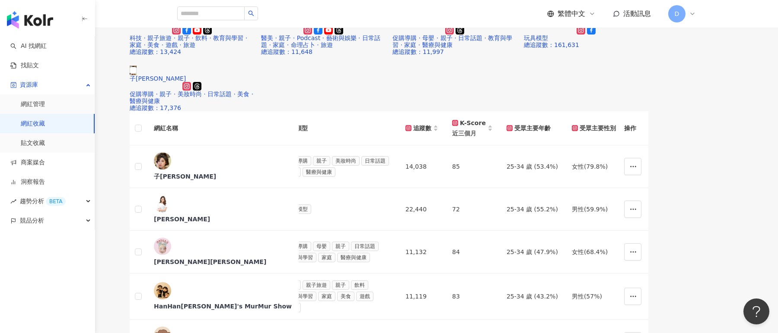
scroll to position [0, 0]
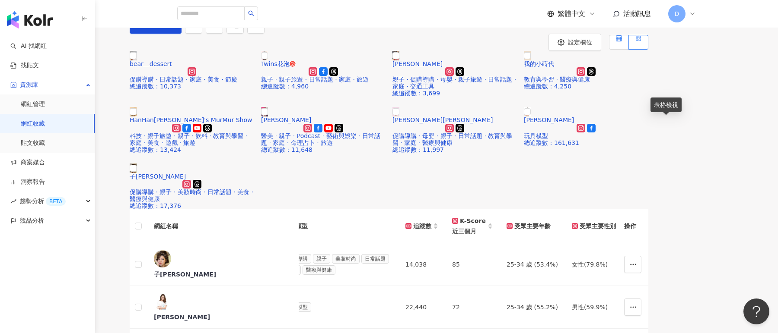
click at [628, 50] on label at bounding box center [619, 42] width 20 height 15
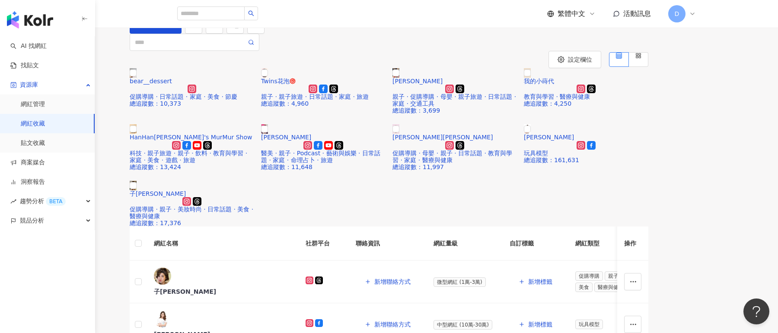
drag, startPoint x: 206, startPoint y: 74, endPoint x: 171, endPoint y: 73, distance: 35.0
click at [171, 34] on div "收藏列表 磁力片 磁力片 (9) 加入網紅" at bounding box center [388, 17] width 553 height 34
copy span "磁力片"
click at [47, 44] on link "AI 找網紅" at bounding box center [28, 46] width 36 height 9
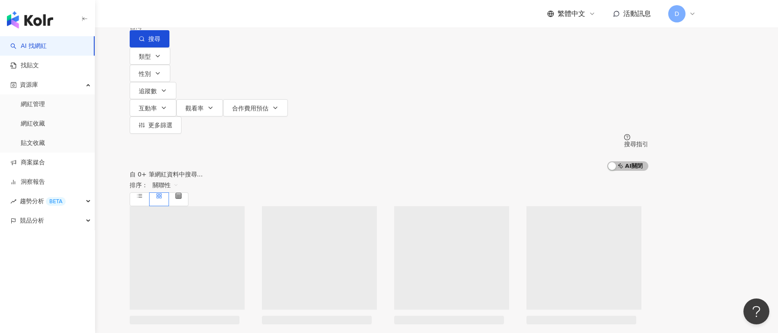
click at [255, 16] on input "search" at bounding box center [220, 8] width 70 height 16
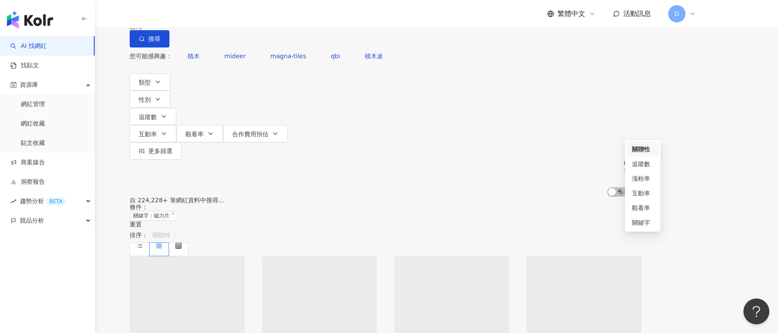
click at [178, 229] on span "關聯性" at bounding box center [165, 236] width 26 height 14
type input "***"
click at [643, 224] on div "關鍵字" at bounding box center [643, 223] width 22 height 10
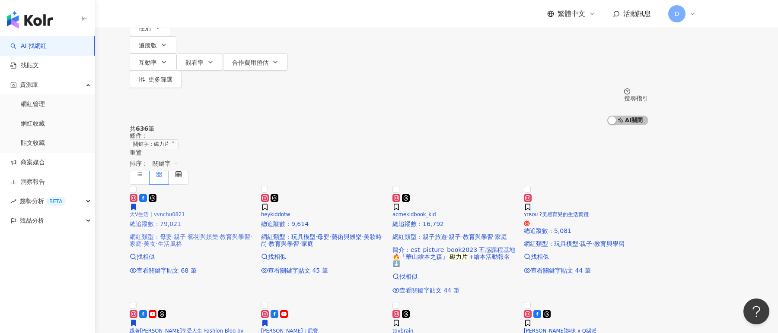
scroll to position [79, 0]
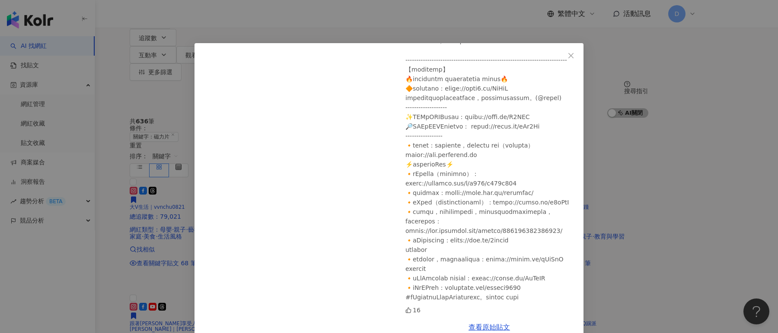
scroll to position [908, 0]
click at [148, 143] on div "大V生活 2025/8/4 16 查看原始貼文" at bounding box center [389, 166] width 778 height 333
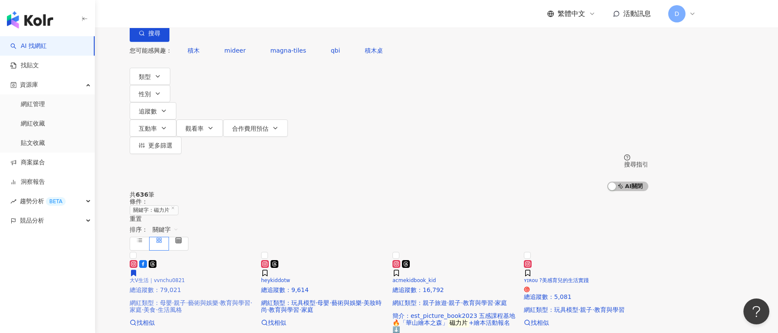
scroll to position [0, 0]
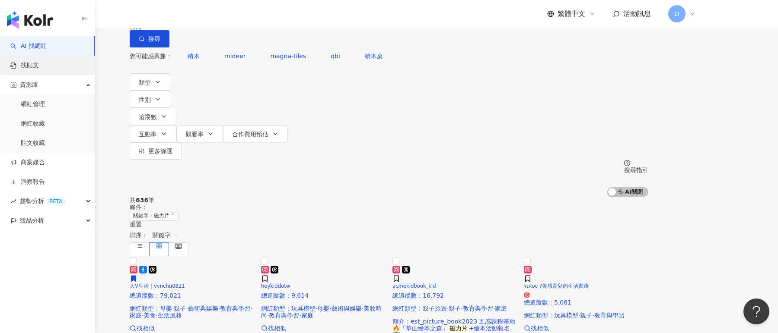
click at [39, 63] on link "找貼文" at bounding box center [24, 65] width 29 height 9
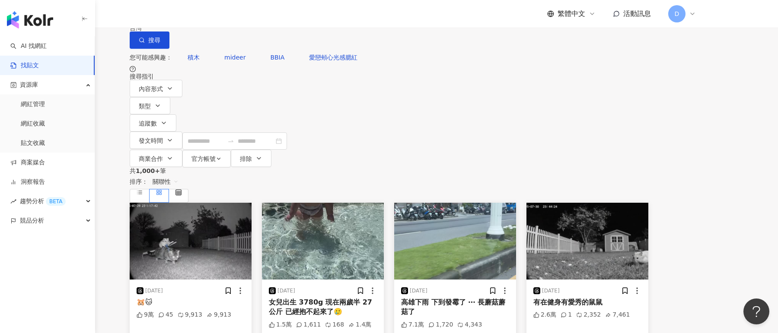
click at [264, 19] on input "search" at bounding box center [224, 9] width 79 height 19
paste input "***"
click at [264, 19] on input "***" at bounding box center [224, 9] width 79 height 19
type input "***"
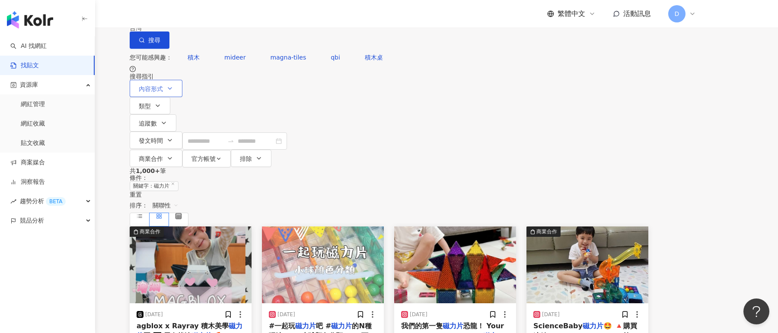
click at [163, 92] on span "內容形式" at bounding box center [151, 89] width 24 height 7
click at [214, 84] on span "全部影音" at bounding box center [215, 80] width 31 height 10
click at [165, 16] on div "不分平台" at bounding box center [150, 9] width 30 height 14
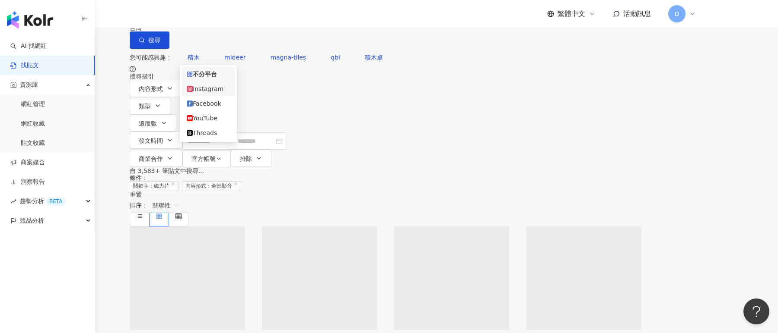
click at [209, 93] on div "Instagram" at bounding box center [208, 89] width 43 height 10
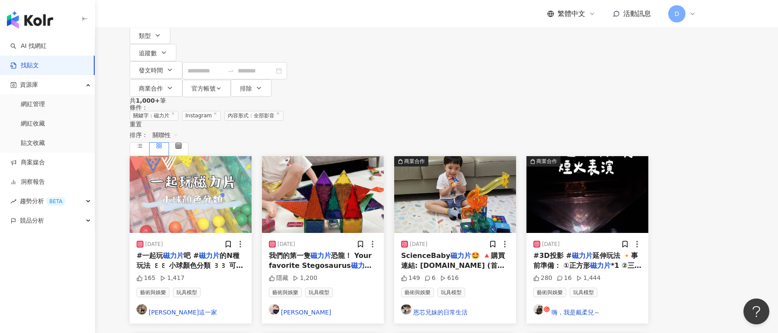
scroll to position [71, 0]
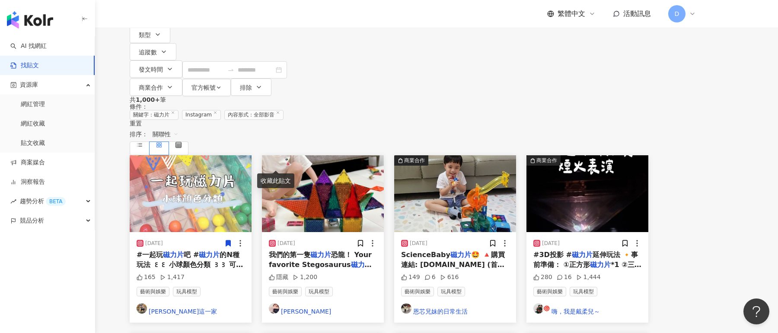
click at [251, 156] on img at bounding box center [191, 194] width 122 height 77
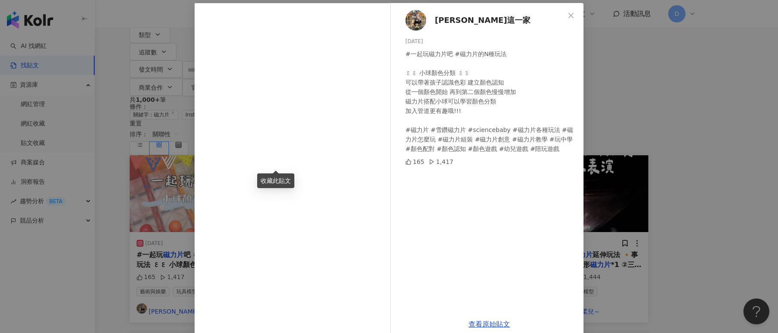
scroll to position [54, 0]
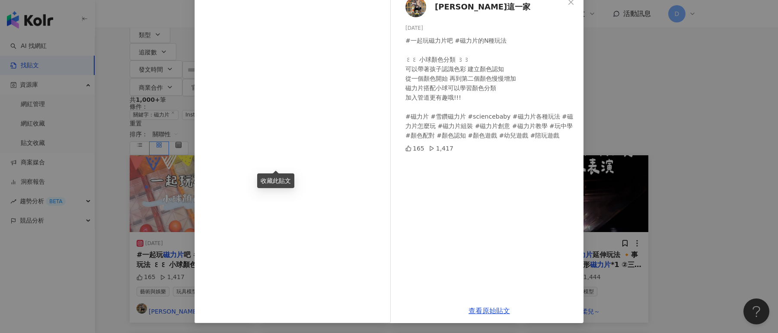
click at [148, 146] on div "林黃宮這一家 2024/10/7 #一起玩磁力片吧 #磁力片的N種玩法 ꒰꒰ 小球顏色分類 ꒱꒱ 可以帶著孩子認識色彩 建立顏色認知 從一個顏色開始 再到第二…" at bounding box center [389, 166] width 778 height 333
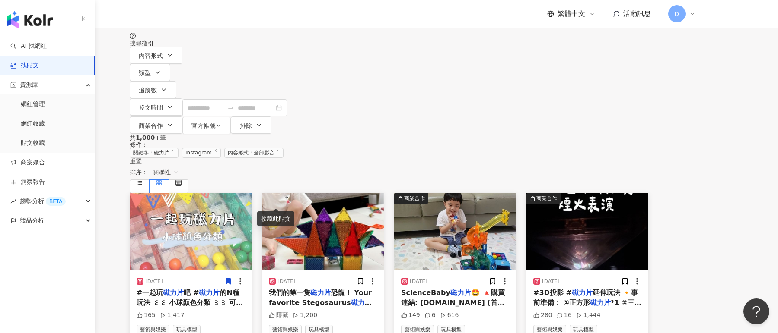
scroll to position [0, 0]
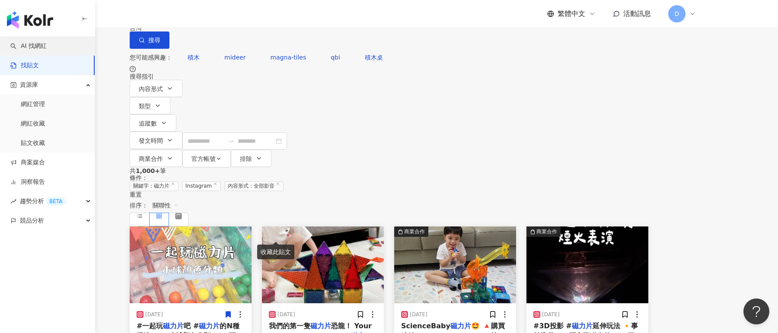
click at [47, 48] on link "AI 找網紅" at bounding box center [28, 46] width 36 height 9
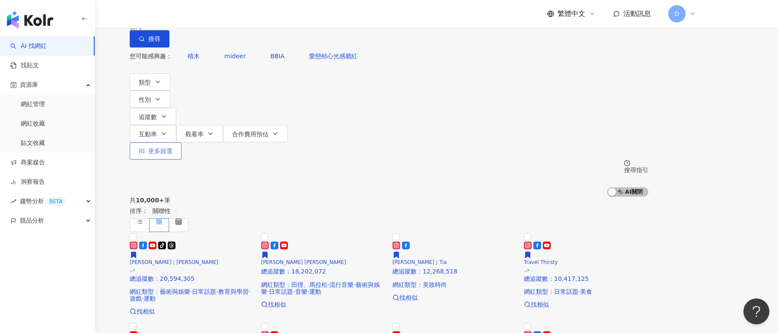
click at [172, 148] on span "更多篩選" at bounding box center [160, 151] width 24 height 7
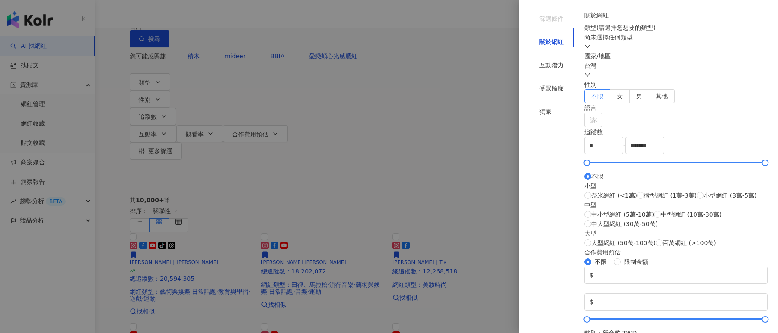
click at [401, 97] on div at bounding box center [389, 166] width 778 height 333
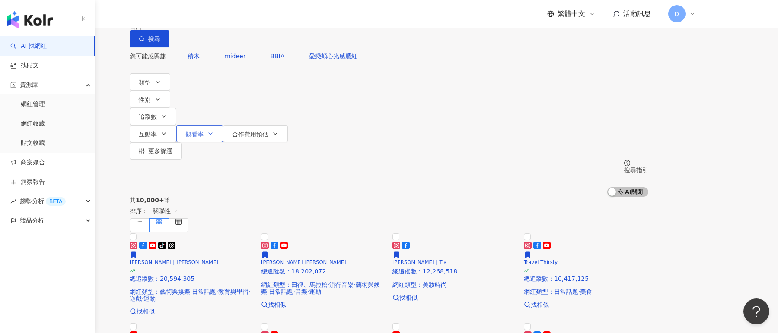
click at [223, 125] on button "觀看率" at bounding box center [199, 133] width 47 height 17
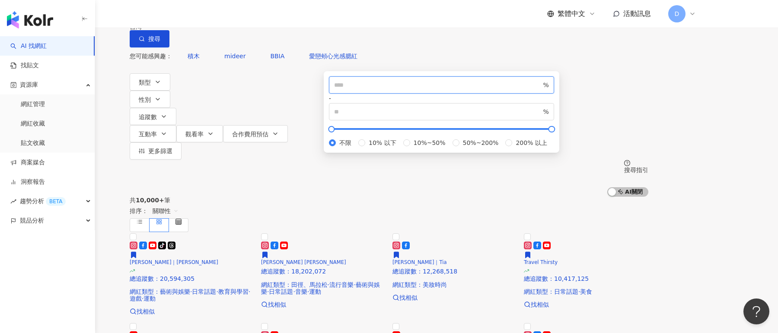
click at [418, 90] on input "number" at bounding box center [437, 85] width 207 height 10
type input "**"
click at [577, 98] on div "您可能感興趣： 積木 mideer BBIA 愛戀頰心光感腮紅 類型 性別 追蹤數 互動率 觀看率 合作費用預估 更多篩選 篩選條件 關於網紅 互動潛力 受眾…" at bounding box center [389, 122] width 518 height 149
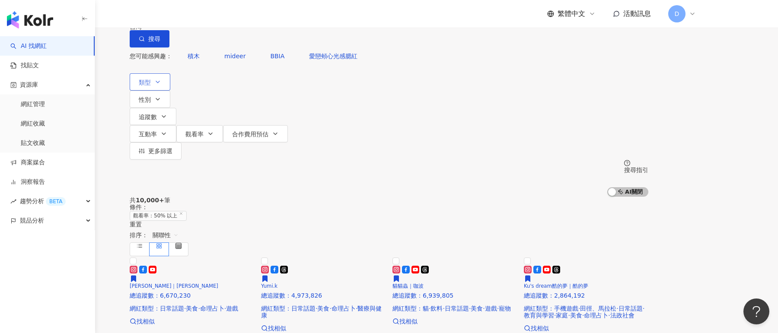
click at [170, 91] on button "類型" at bounding box center [150, 81] width 41 height 17
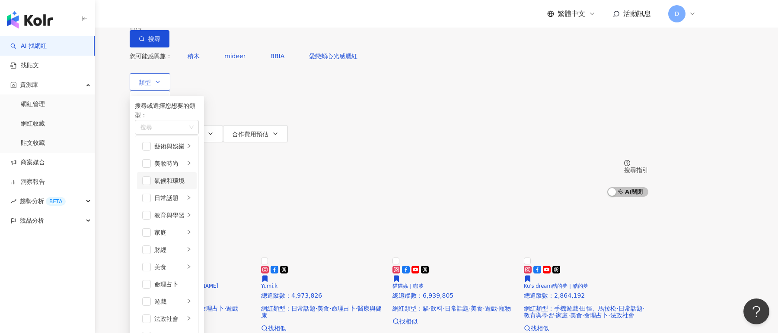
scroll to position [42, 0]
click at [184, 194] on div "日常話題" at bounding box center [169, 199] width 30 height 10
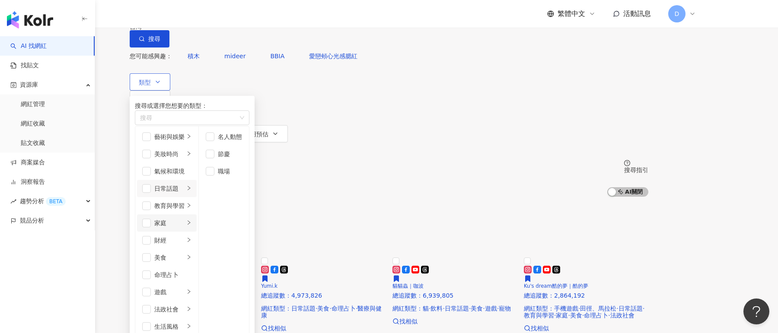
click at [184, 219] on div "家庭" at bounding box center [169, 224] width 30 height 10
click at [151, 219] on span "button" at bounding box center [146, 223] width 9 height 9
click at [151, 184] on span "button" at bounding box center [146, 188] width 9 height 9
click at [184, 184] on div "日常話題" at bounding box center [169, 189] width 30 height 10
click at [151, 184] on span "button" at bounding box center [146, 188] width 9 height 9
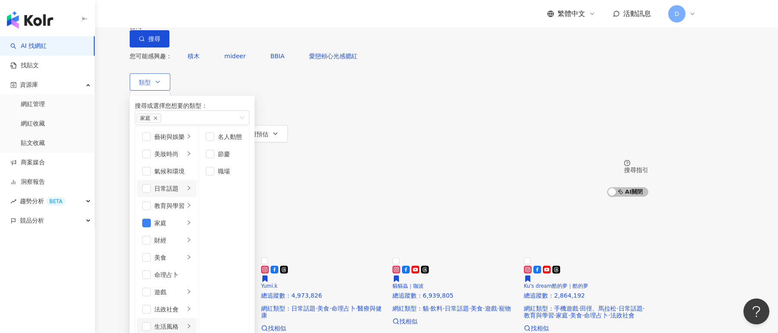
scroll to position [167, 0]
click at [184, 322] on div "生活風格" at bounding box center [169, 327] width 30 height 10
click at [214, 141] on span "button" at bounding box center [210, 137] width 9 height 9
click at [255, 16] on input "search" at bounding box center [220, 8] width 70 height 16
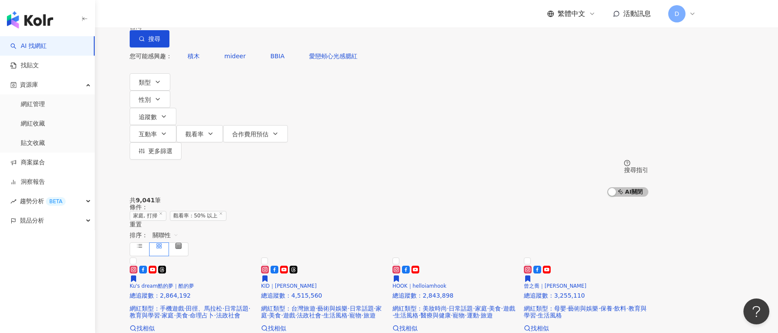
click at [255, 16] on input "search" at bounding box center [220, 8] width 70 height 16
type input "*"
type input "**"
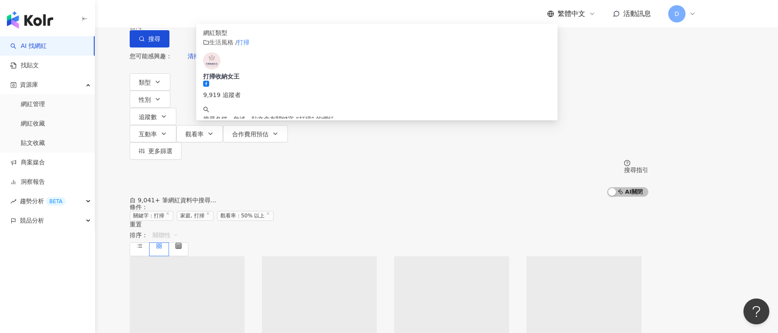
click at [178, 229] on span "關聯性" at bounding box center [165, 236] width 26 height 14
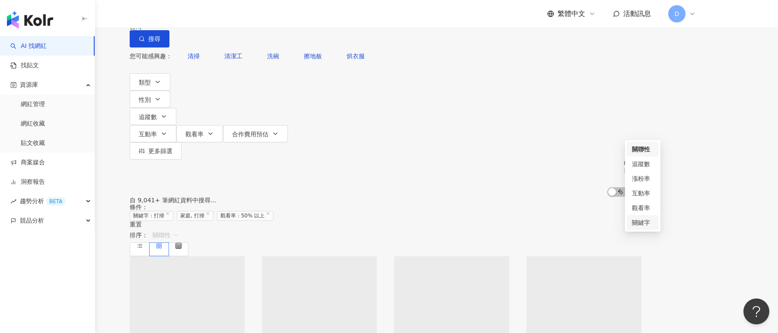
click at [645, 222] on div "關鍵字" at bounding box center [643, 223] width 22 height 10
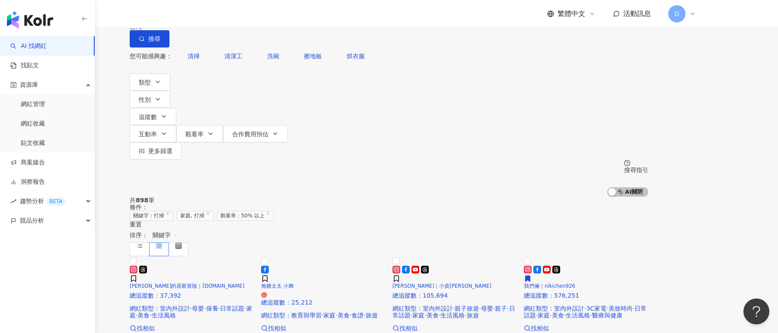
click at [255, 16] on input "**" at bounding box center [220, 8] width 70 height 16
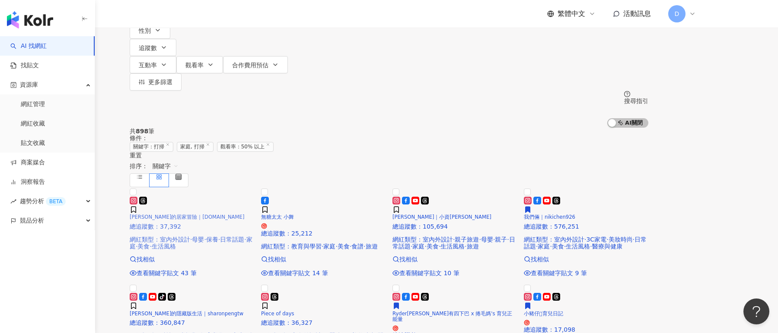
scroll to position [70, 0]
click at [743, 179] on main "不分平台 ** 台灣 搜尋 customizedTag 482dc776-a963-433a-9460-3afe011164be keyword 網紅類型 生…" at bounding box center [389, 293] width 778 height 727
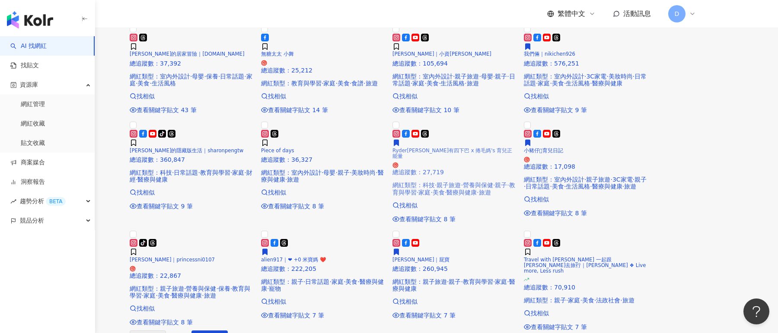
scroll to position [0, 0]
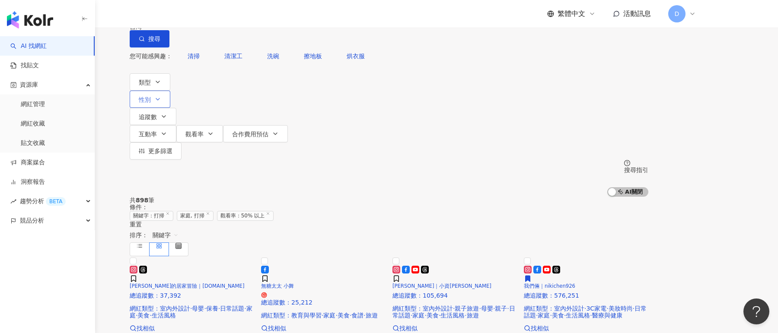
click at [151, 96] on span "性別" at bounding box center [145, 99] width 12 height 7
click at [176, 125] on button "互動率" at bounding box center [153, 133] width 47 height 17
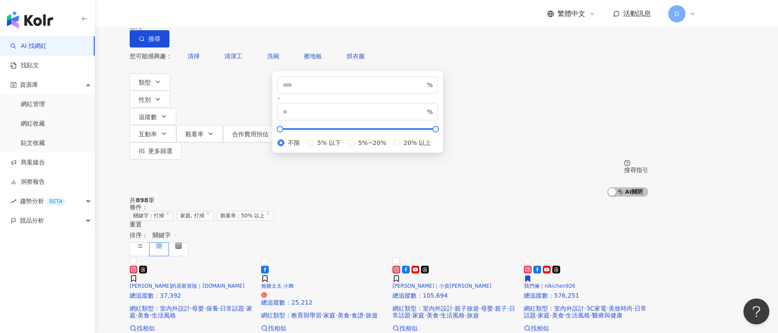
click at [596, 84] on div "您可能感興趣： 清掃 清潔工 洗碗 擦地板 烘衣服 類型 性別 追蹤數 互動率 觀看率 合作費用預估 更多篩選 篩選條件 關於網紅 互動潛力 受眾輪廓 獨家 …" at bounding box center [389, 122] width 518 height 149
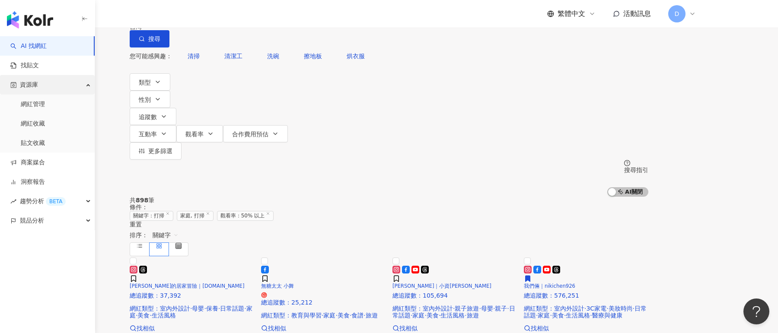
click at [67, 84] on div "資源庫" at bounding box center [47, 84] width 95 height 19
click at [45, 102] on link "商案媒合" at bounding box center [27, 104] width 35 height 9
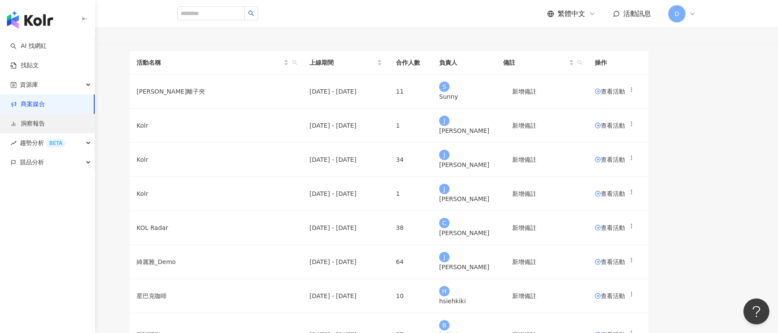
click at [40, 123] on link "洞察報告" at bounding box center [27, 124] width 35 height 9
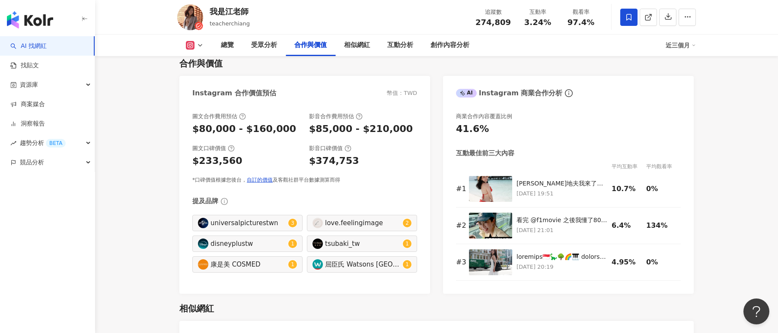
scroll to position [1162, 0]
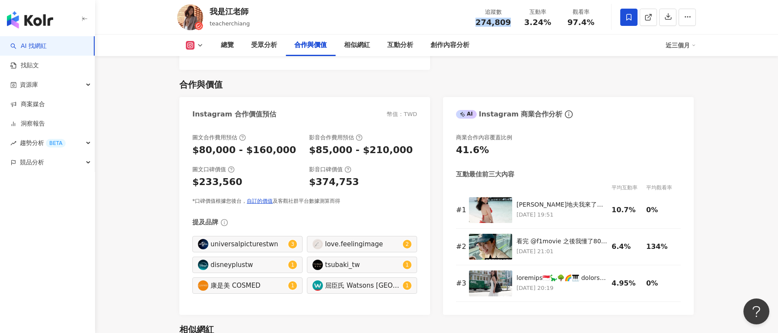
drag, startPoint x: 476, startPoint y: 19, endPoint x: 514, endPoint y: 23, distance: 38.2
click at [514, 23] on div "追蹤數 274,809" at bounding box center [493, 17] width 46 height 19
click at [45, 124] on link "洞察報告" at bounding box center [27, 124] width 35 height 9
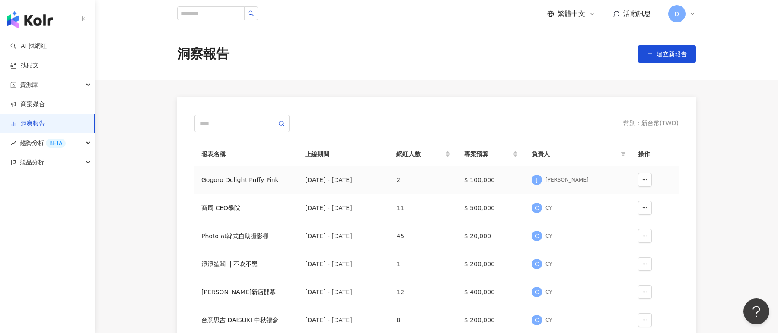
click at [255, 177] on div "Gogoro Delight Puffy Pink" at bounding box center [246, 180] width 90 height 10
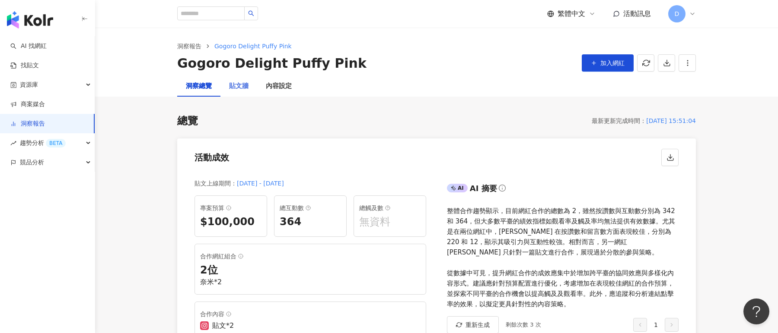
click at [235, 81] on div "貼文牆" at bounding box center [238, 86] width 37 height 21
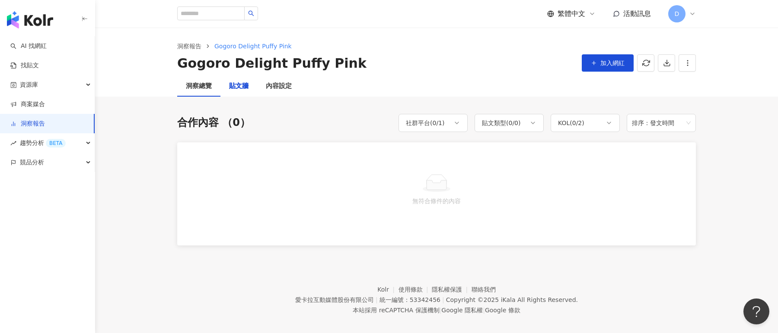
click at [240, 84] on div "貼文牆" at bounding box center [238, 86] width 19 height 10
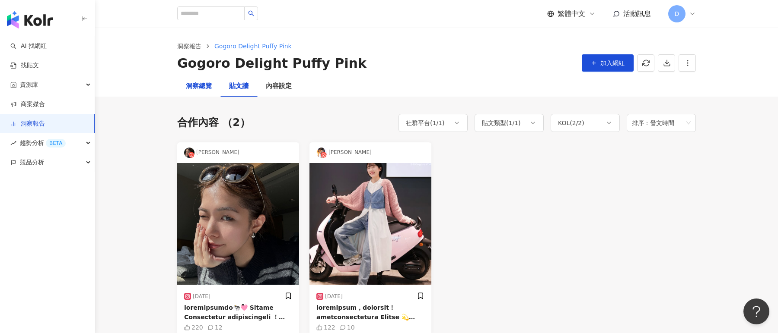
click at [198, 85] on div "洞察總覽" at bounding box center [199, 86] width 26 height 10
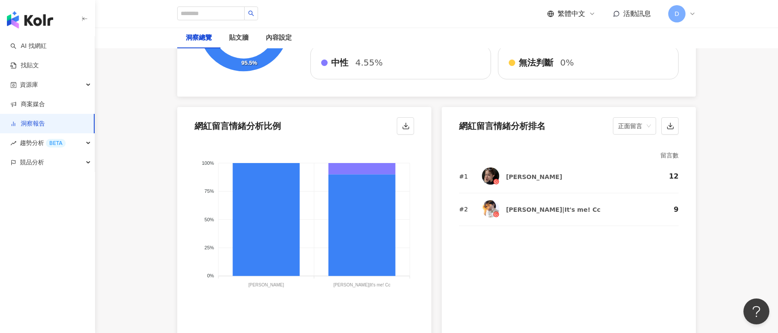
scroll to position [1481, 0]
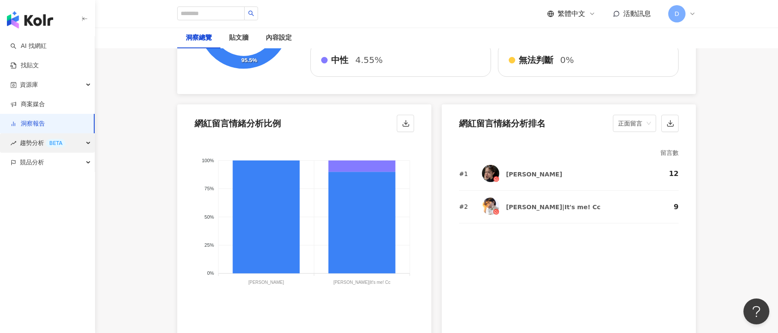
click at [80, 137] on div "趨勢分析 BETA" at bounding box center [47, 142] width 95 height 19
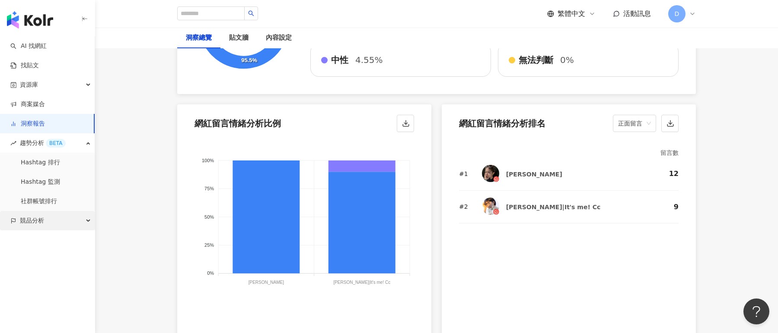
click at [50, 220] on div "競品分析" at bounding box center [47, 220] width 95 height 19
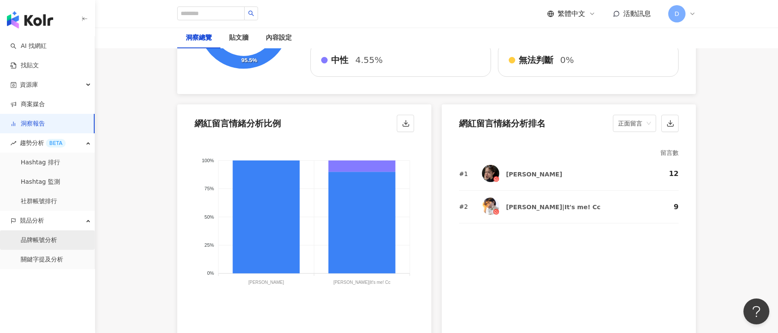
click at [57, 238] on link "品牌帳號分析" at bounding box center [39, 240] width 36 height 9
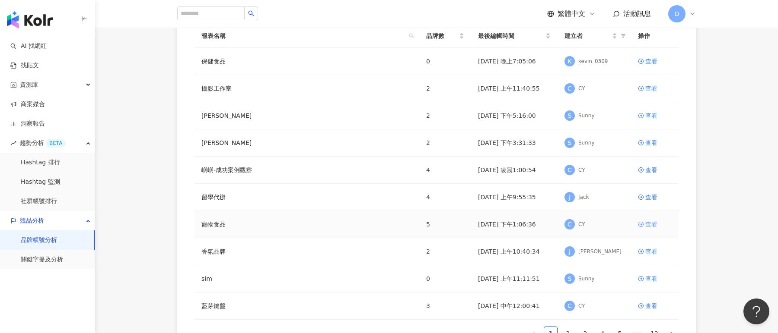
scroll to position [97, 0]
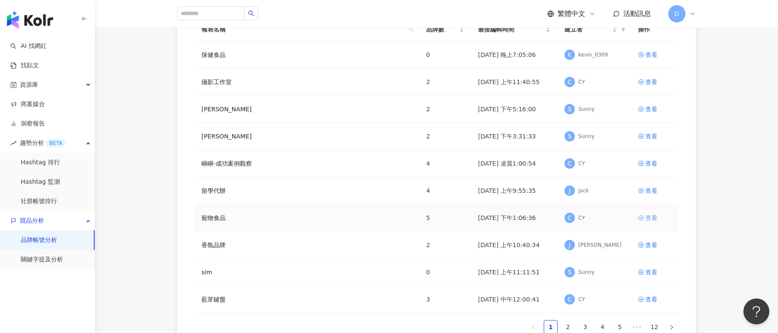
click at [652, 218] on div "查看" at bounding box center [651, 218] width 12 height 10
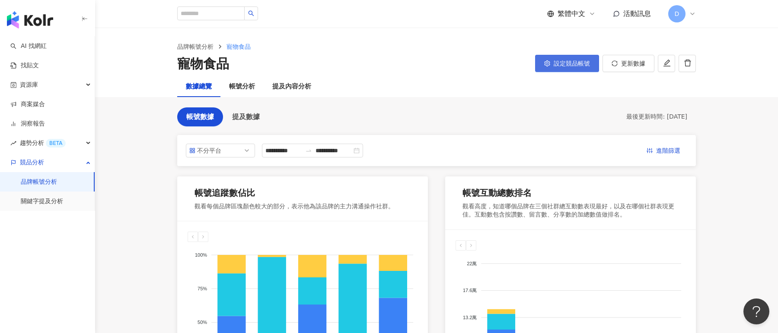
click at [567, 61] on span "設定競品帳號" at bounding box center [571, 63] width 36 height 7
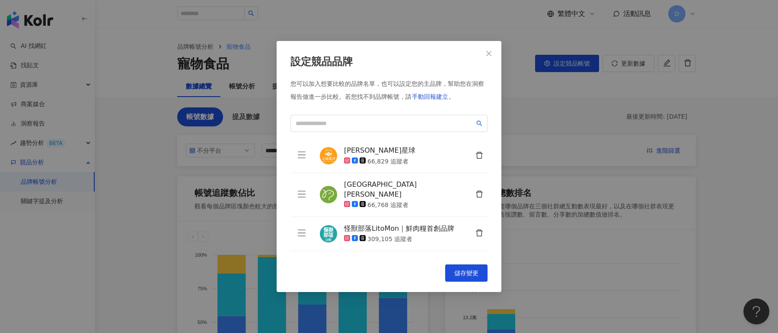
scroll to position [54, 0]
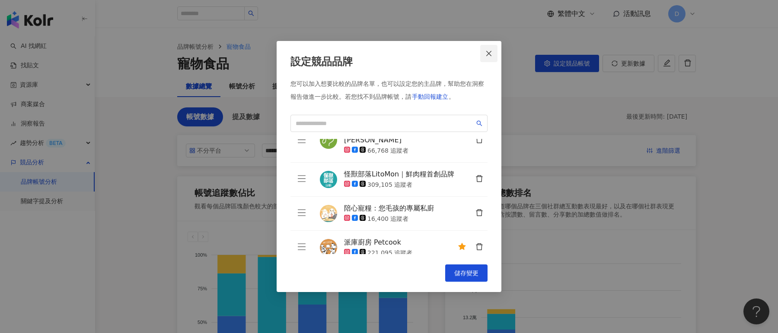
click at [488, 55] on icon "close" at bounding box center [488, 53] width 7 height 7
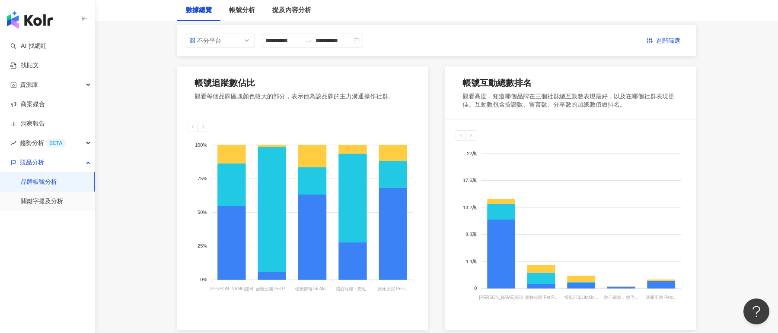
scroll to position [73, 0]
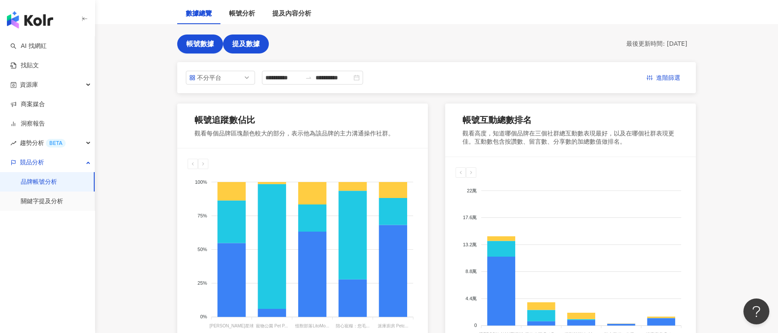
click at [254, 45] on span "提及數據" at bounding box center [246, 44] width 28 height 8
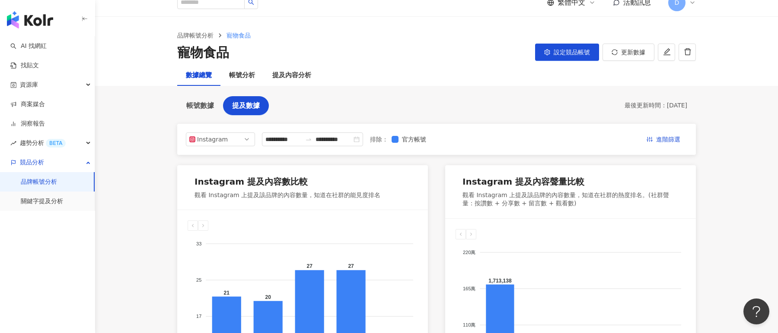
scroll to position [6, 0]
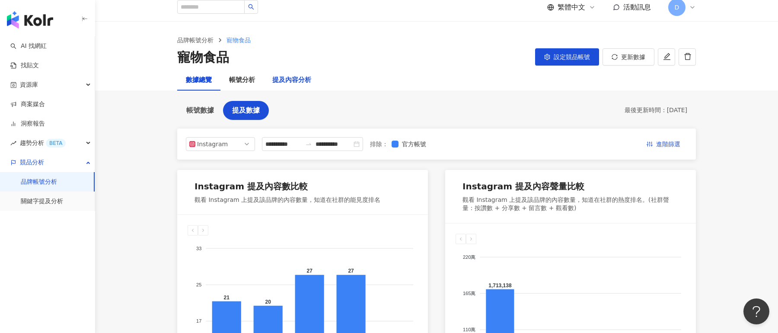
click at [295, 77] on div "提及內容分析" at bounding box center [291, 80] width 39 height 10
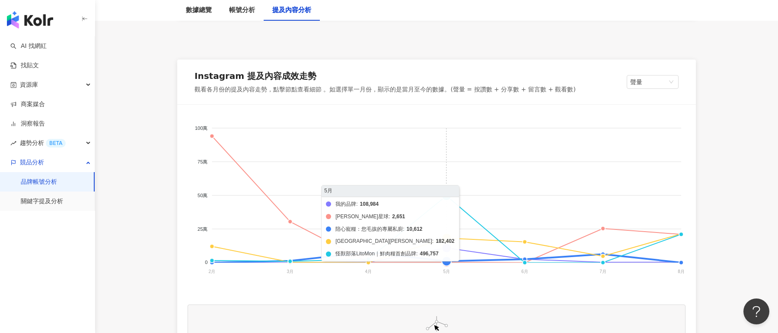
scroll to position [160, 0]
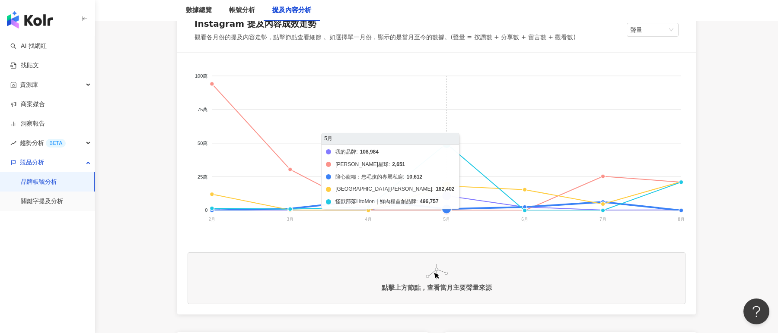
click at [445, 143] on foreignobject "我的品牌 [PERSON_NAME]星球 陪心寵糧：您毛孩的專屬私廚 寵物公園 Pet [PERSON_NAME] 怪獸部落LitoMon｜鮮肉糧首創品牌" at bounding box center [436, 149] width 498 height 173
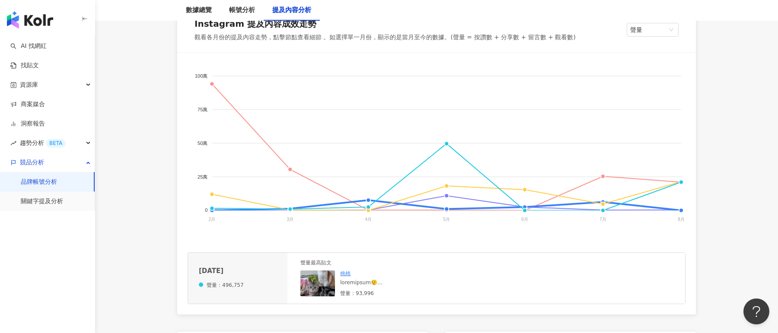
click at [318, 281] on img at bounding box center [317, 284] width 35 height 26
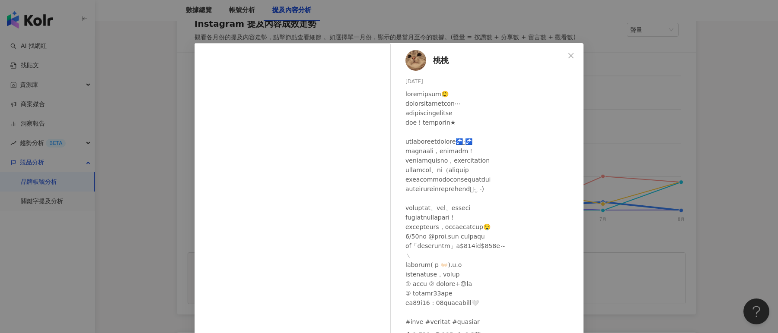
scroll to position [54, 0]
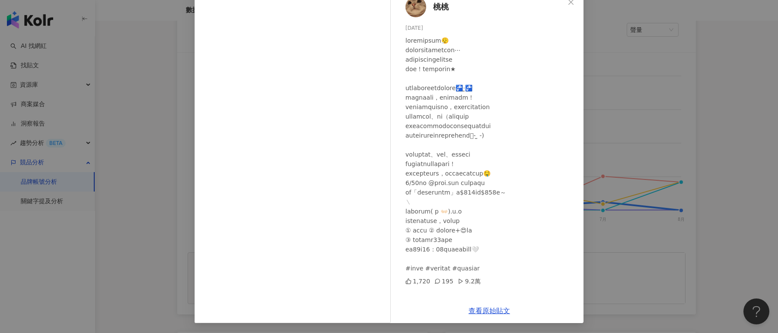
click at [728, 116] on div "桃桃 [DATE] 1,720 195 9.2萬 查看原始貼文" at bounding box center [389, 166] width 778 height 333
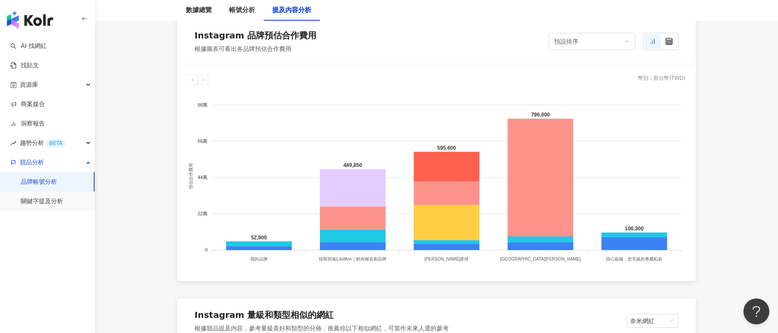
scroll to position [746, 0]
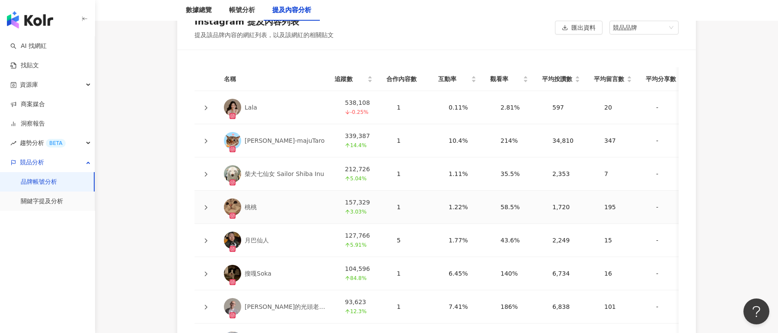
scroll to position [2163, 0]
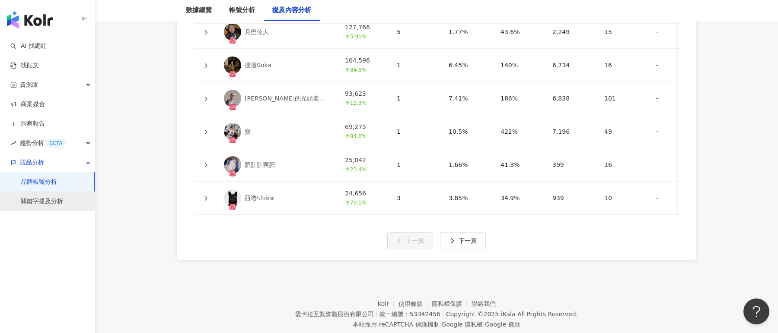
click at [47, 204] on link "關鍵字提及分析" at bounding box center [42, 201] width 42 height 9
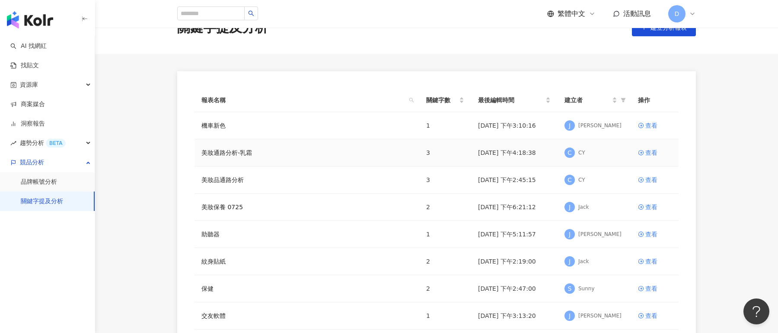
scroll to position [29, 0]
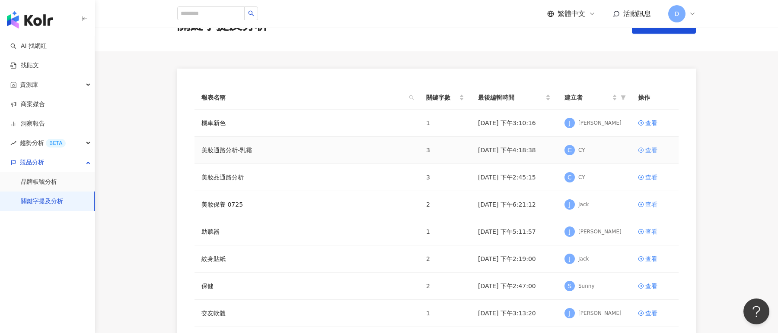
click at [651, 152] on div "查看" at bounding box center [651, 151] width 12 height 10
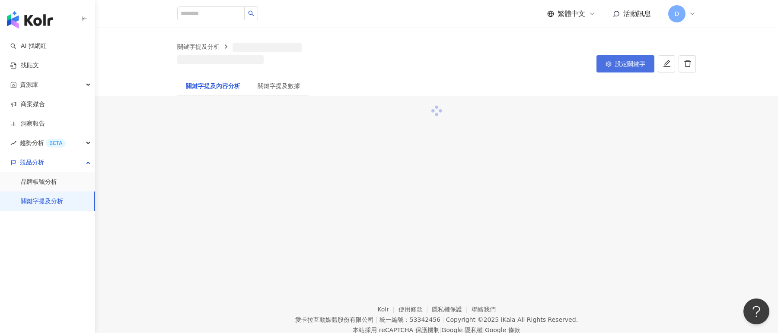
click at [631, 66] on span "設定關鍵字" at bounding box center [630, 63] width 30 height 7
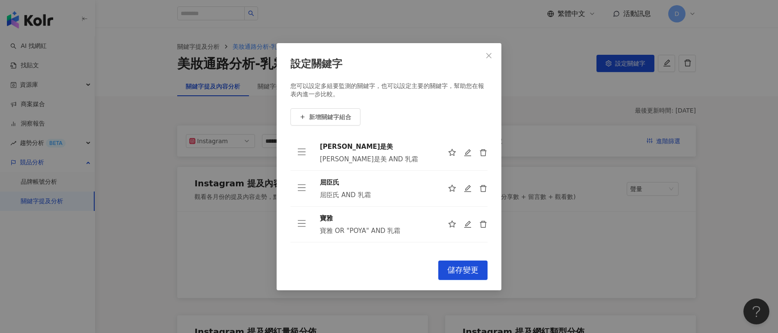
click at [625, 63] on div "設定關鍵字 您可以設定多組要監測的關鍵字，也可以設定主要的關鍵字，幫助您在報表內進一步比較。 新增關鍵字組合 康是[PERSON_NAME]是美 AND 乳霜…" at bounding box center [389, 166] width 778 height 333
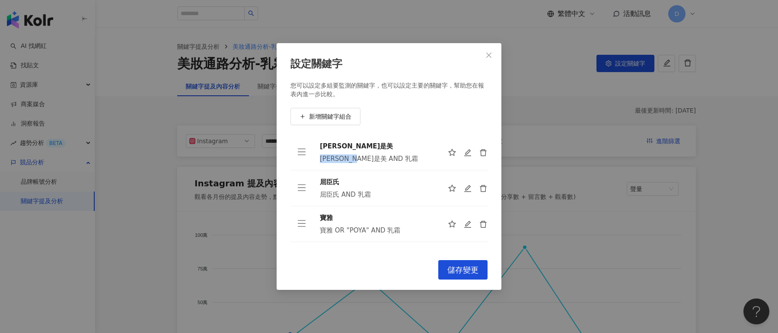
drag, startPoint x: 319, startPoint y: 159, endPoint x: 365, endPoint y: 159, distance: 45.8
click at [365, 159] on td "[PERSON_NAME]是[PERSON_NAME]是美 AND 乳霜" at bounding box center [377, 153] width 128 height 36
click at [379, 159] on div "[PERSON_NAME]是美 AND 乳霜" at bounding box center [377, 159] width 114 height 9
drag, startPoint x: 374, startPoint y: 160, endPoint x: 318, endPoint y: 163, distance: 55.4
click at [318, 163] on td "[PERSON_NAME]是[PERSON_NAME]是美 AND 乳霜" at bounding box center [377, 153] width 128 height 36
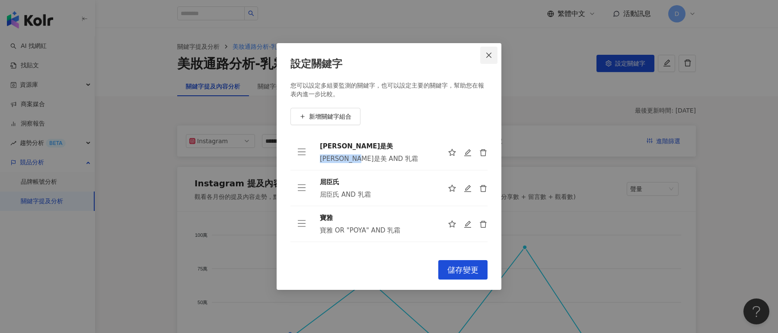
click at [486, 57] on icon "close" at bounding box center [488, 55] width 7 height 7
